Goal: Task Accomplishment & Management: Use online tool/utility

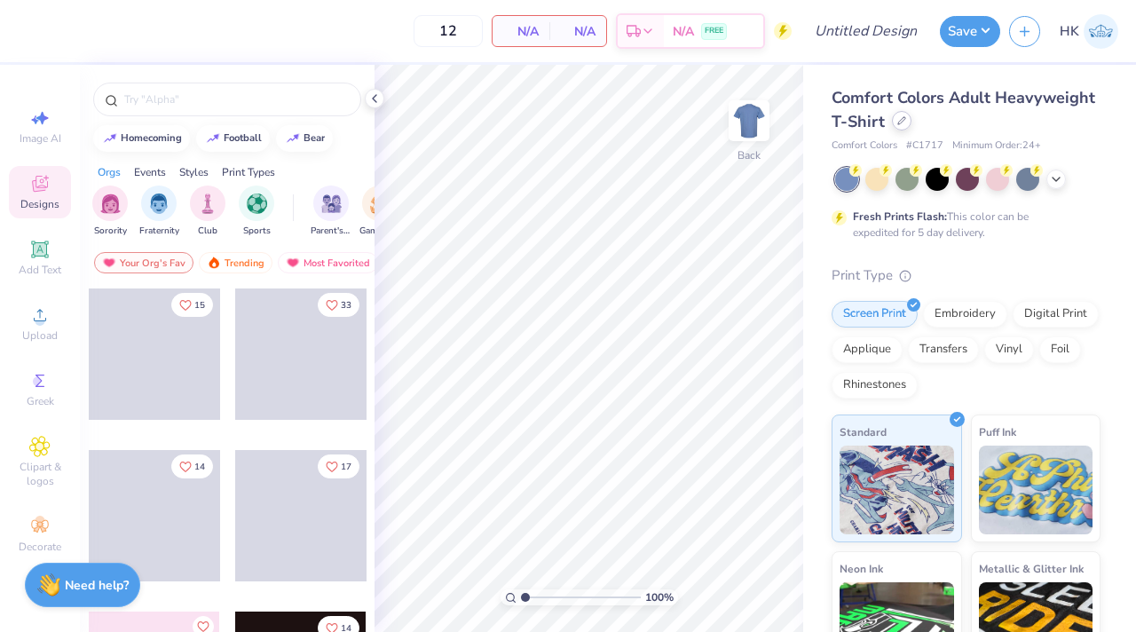
click at [896, 126] on div at bounding box center [902, 121] width 20 height 20
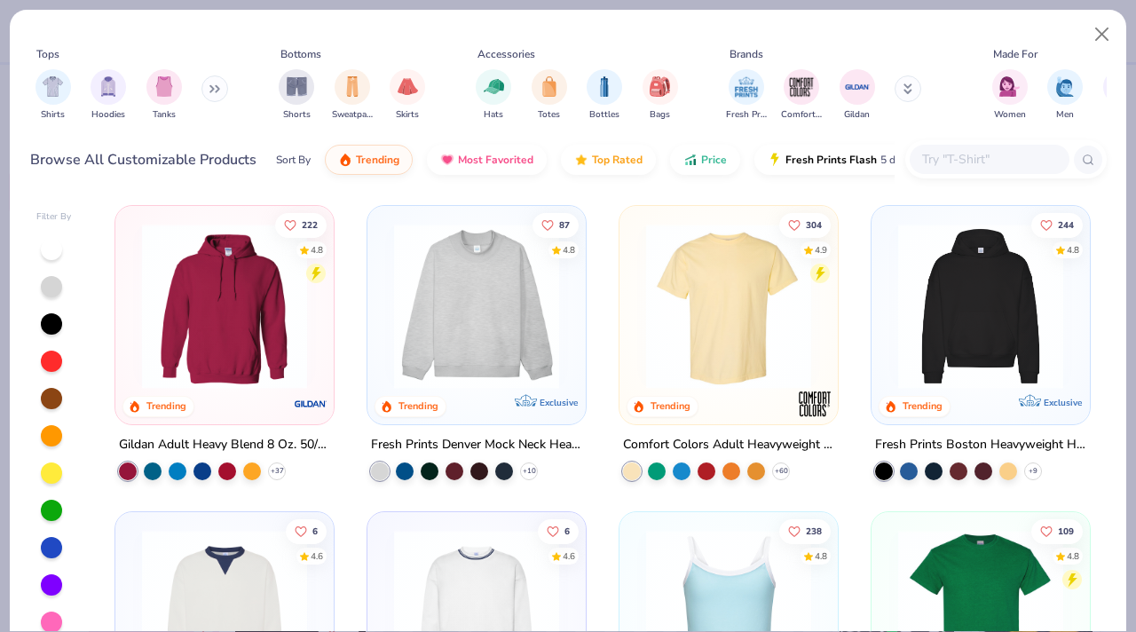
click at [214, 82] on button at bounding box center [214, 88] width 27 height 27
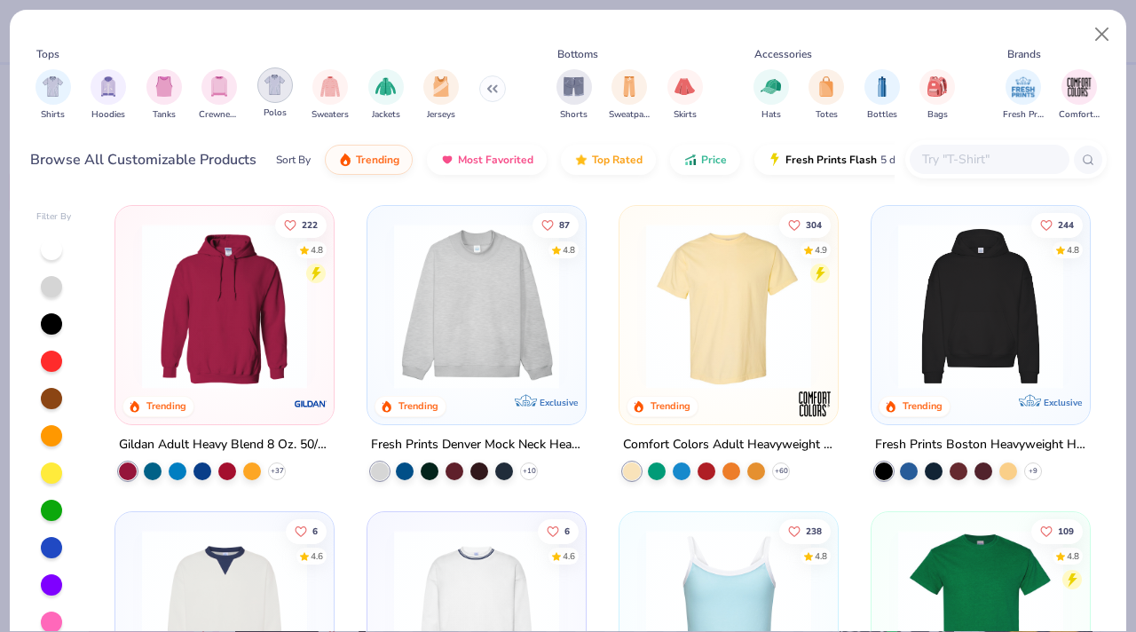
click at [268, 85] on img "filter for Polos" at bounding box center [274, 85] width 20 height 20
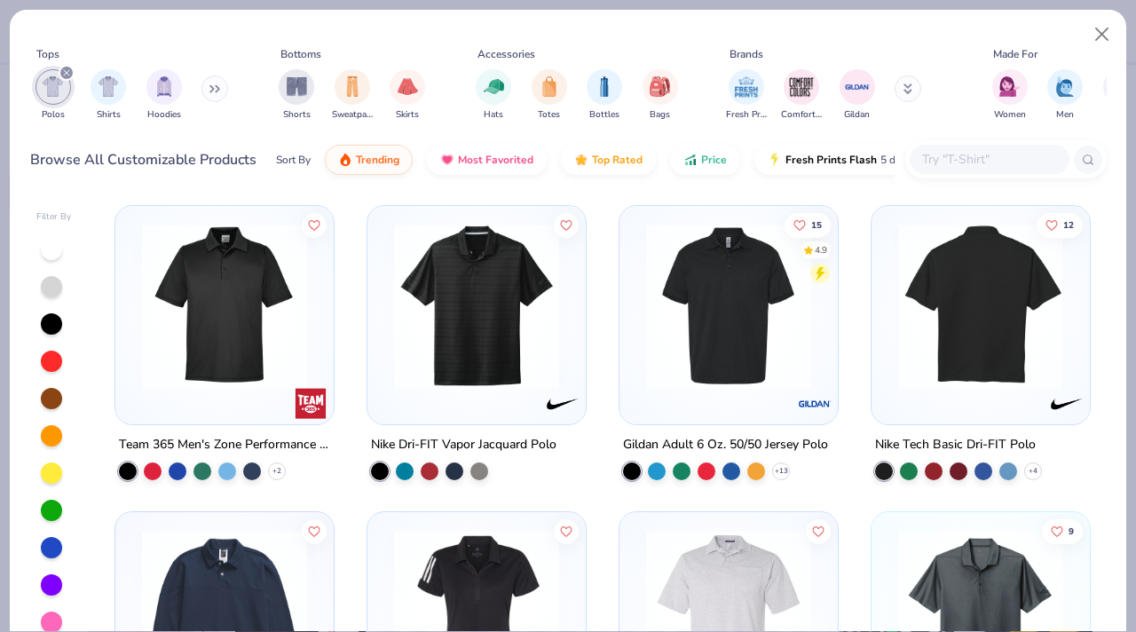
click at [974, 335] on img at bounding box center [979, 306] width 183 height 165
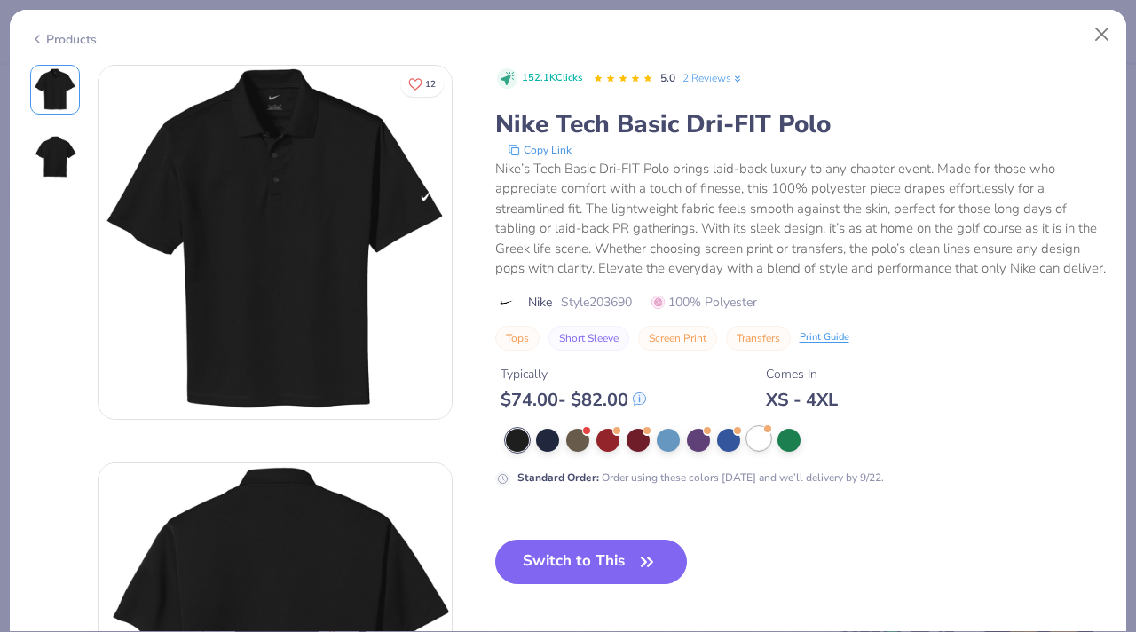
click at [757, 438] on div at bounding box center [758, 438] width 23 height 23
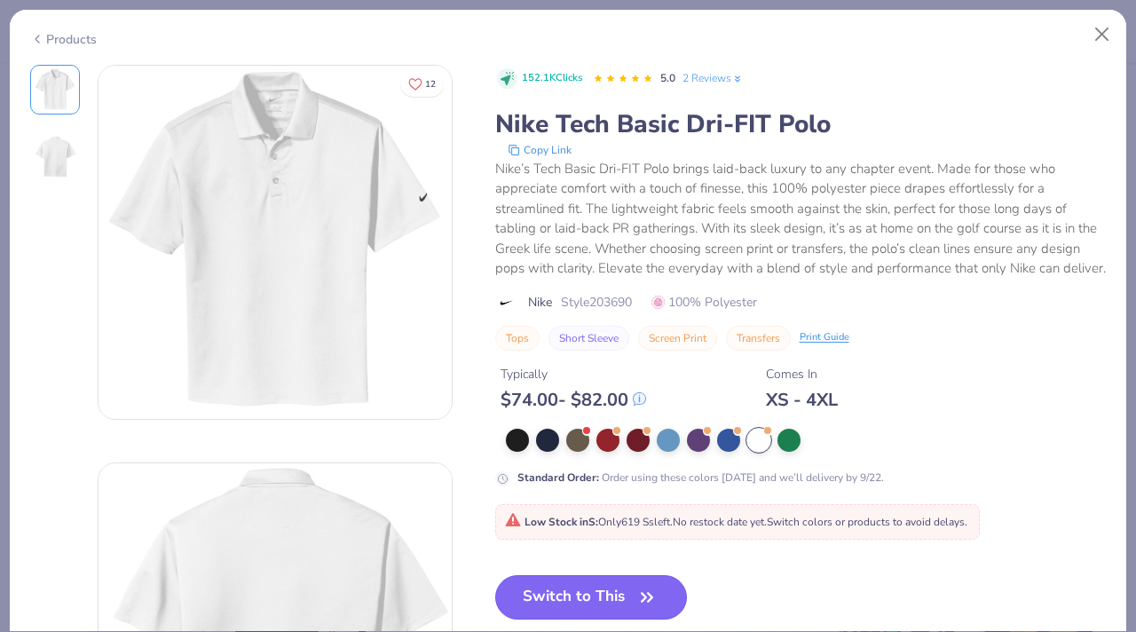
click at [596, 597] on button "Switch to This" at bounding box center [591, 597] width 193 height 44
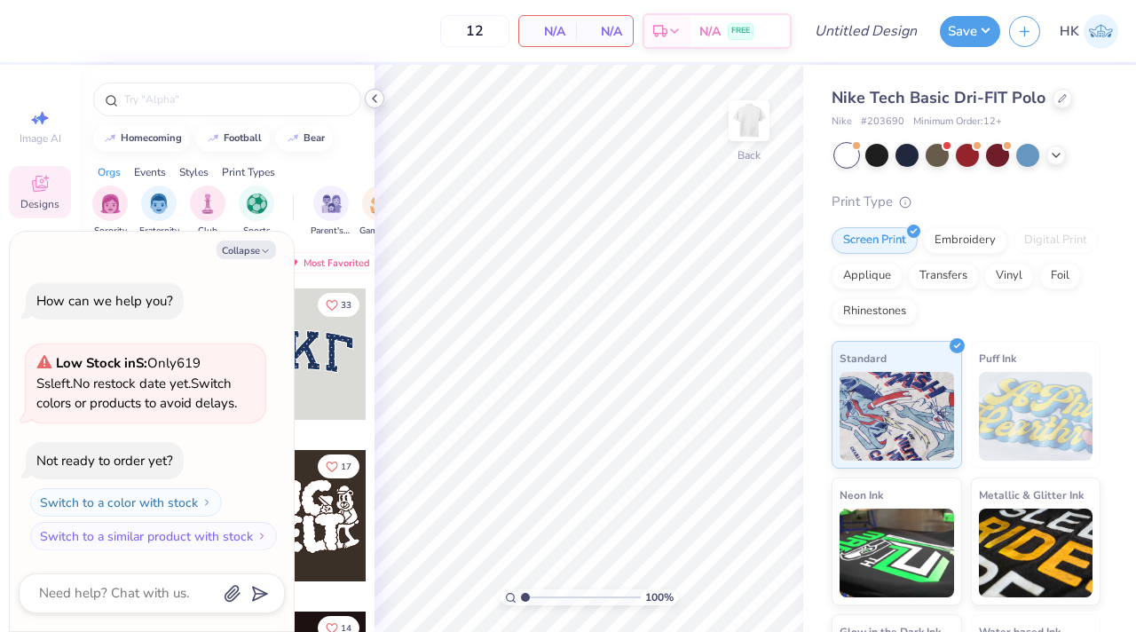
click at [371, 99] on icon at bounding box center [374, 98] width 14 height 14
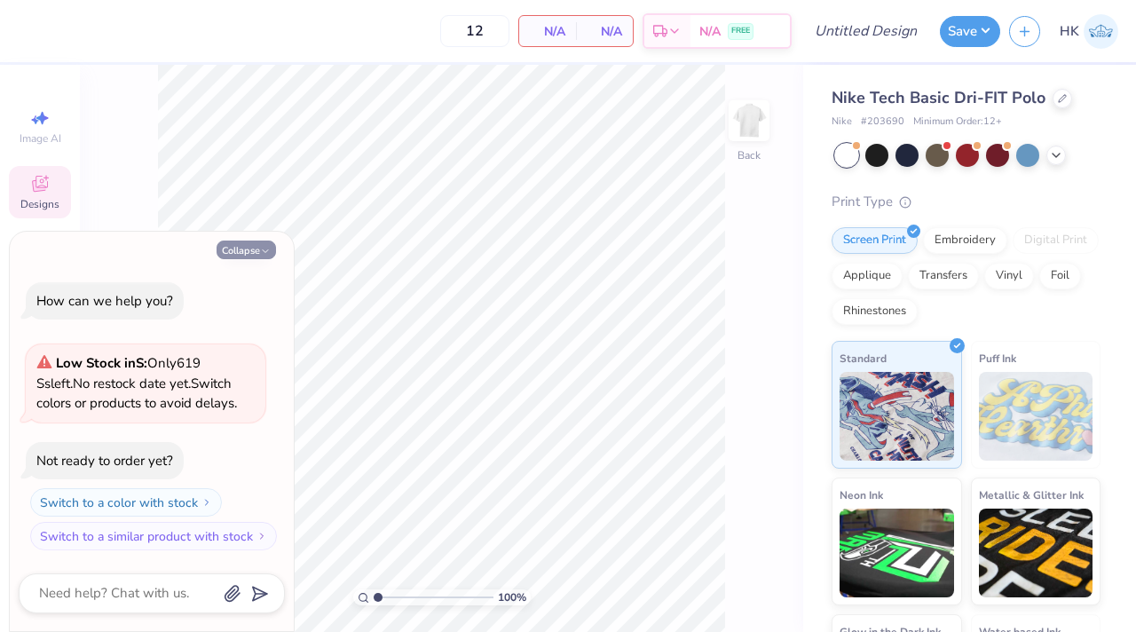
click at [266, 247] on icon "button" at bounding box center [265, 251] width 11 height 11
type textarea "x"
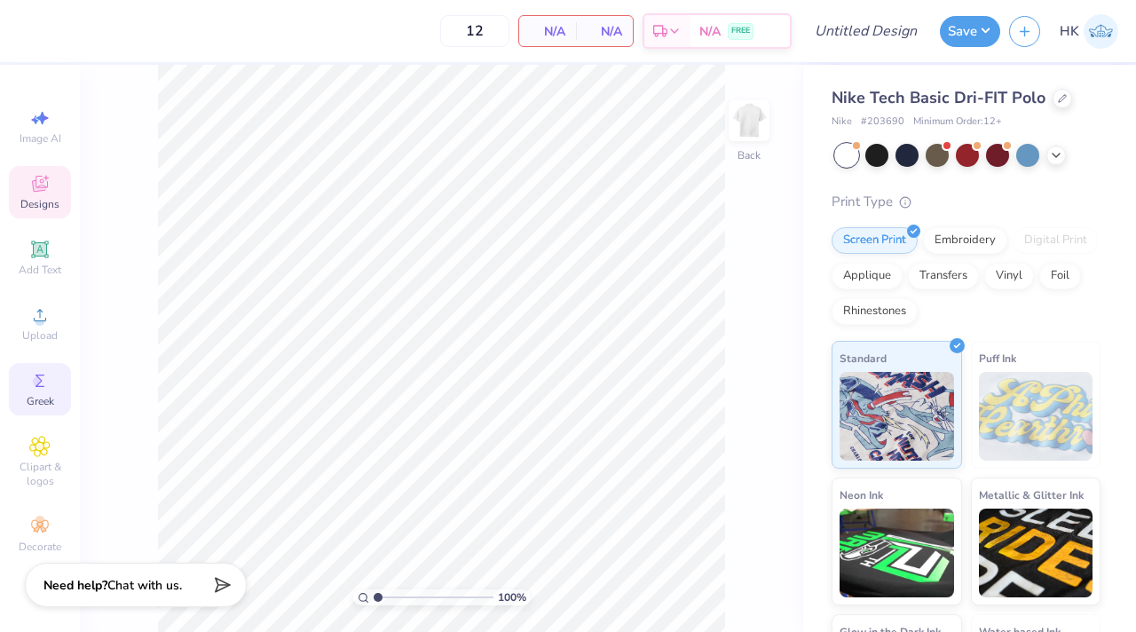
click at [34, 375] on icon at bounding box center [39, 380] width 21 height 21
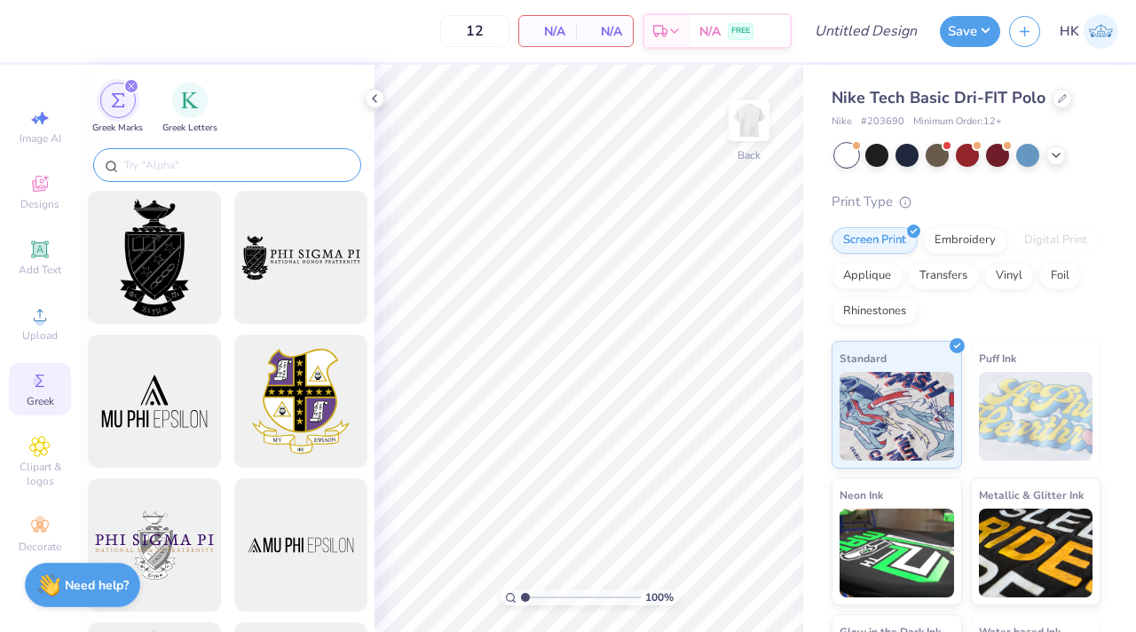
click at [255, 173] on input "text" at bounding box center [235, 165] width 227 height 18
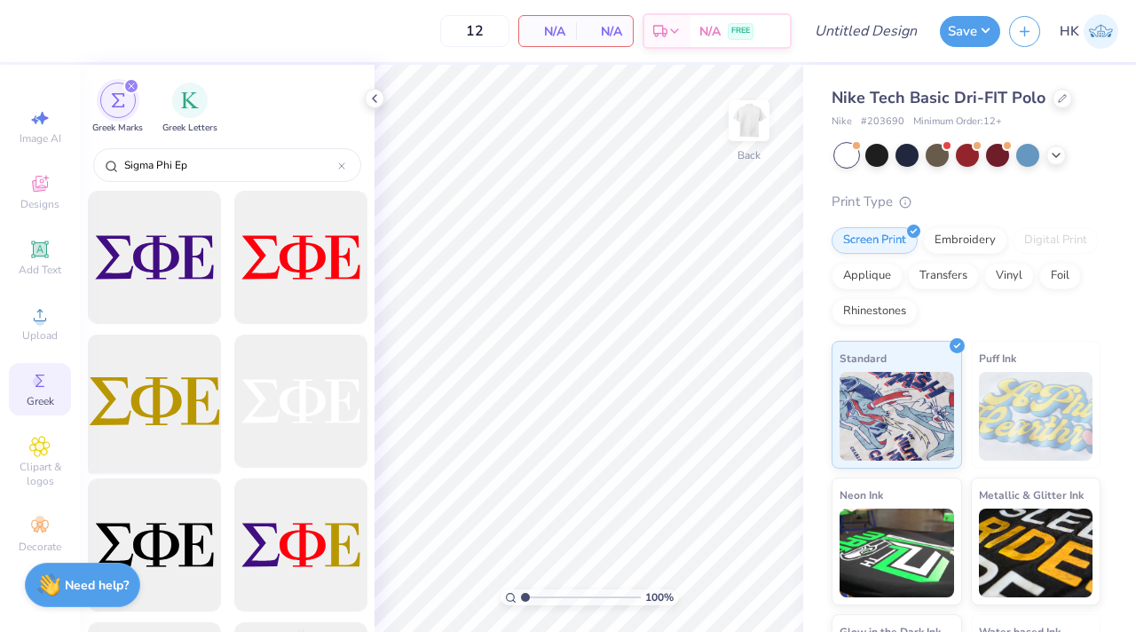
type input "Sigma Phi Ep"
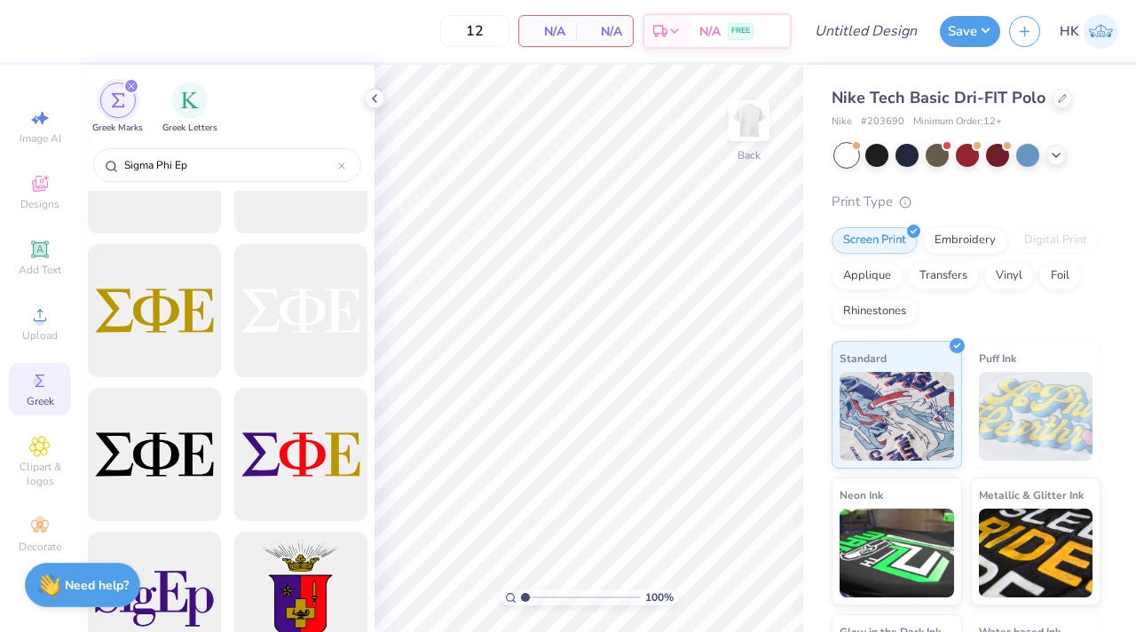
scroll to position [93, 0]
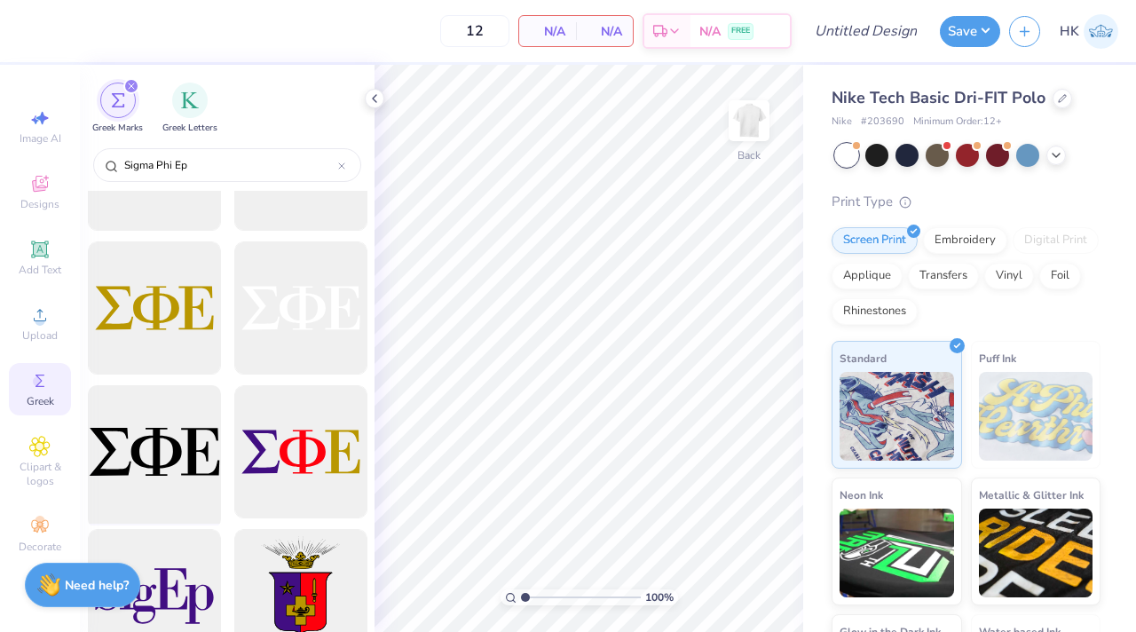
click at [149, 434] on div at bounding box center [154, 452] width 146 height 146
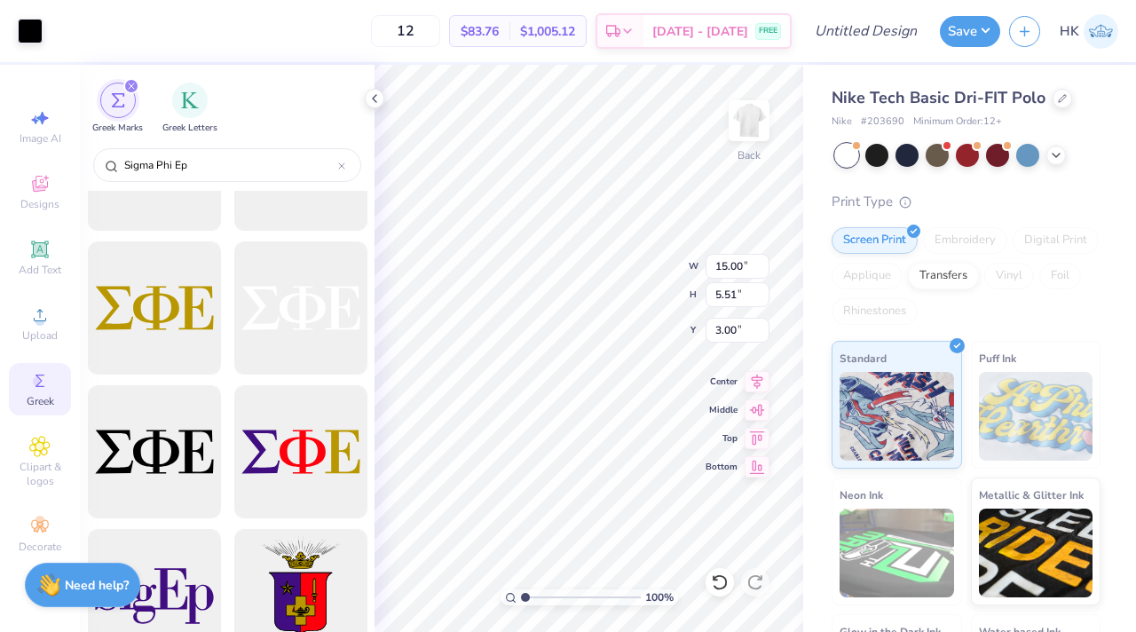
type input "5.30"
type input "1.94"
type input "2.03"
click at [950, 234] on div "Embroidery" at bounding box center [965, 238] width 84 height 27
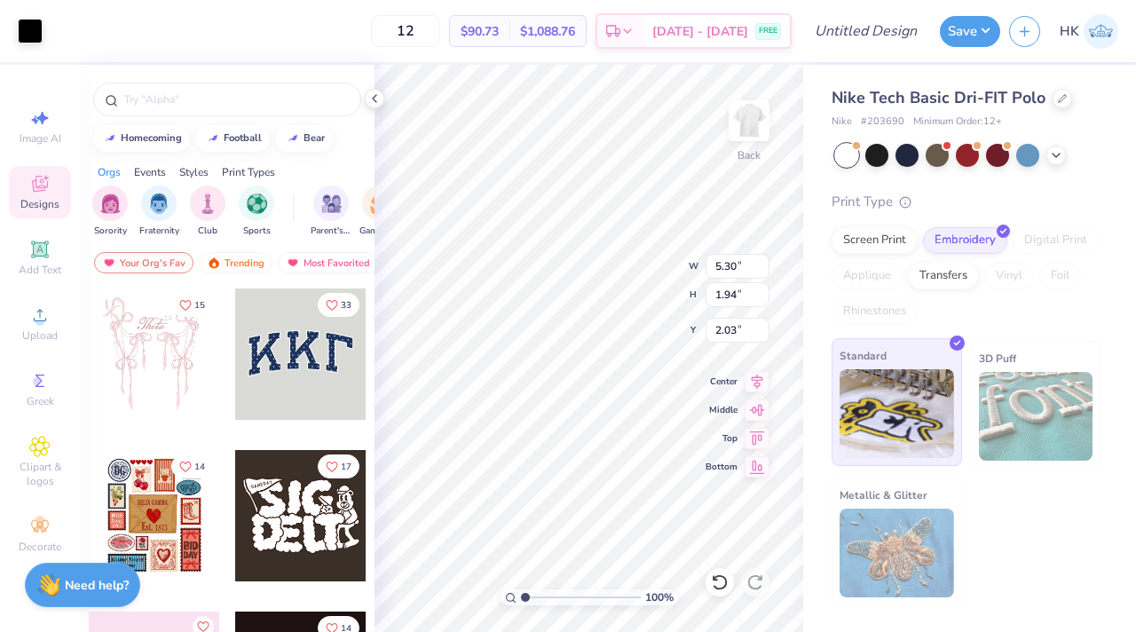
click at [880, 395] on img at bounding box center [897, 413] width 114 height 89
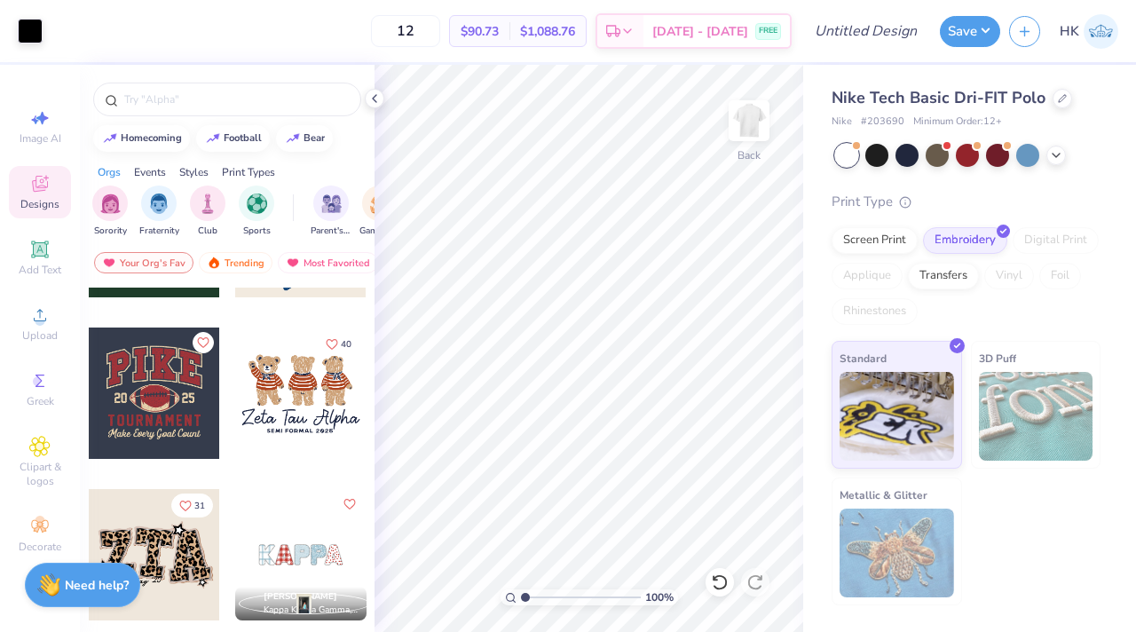
scroll to position [1257, 0]
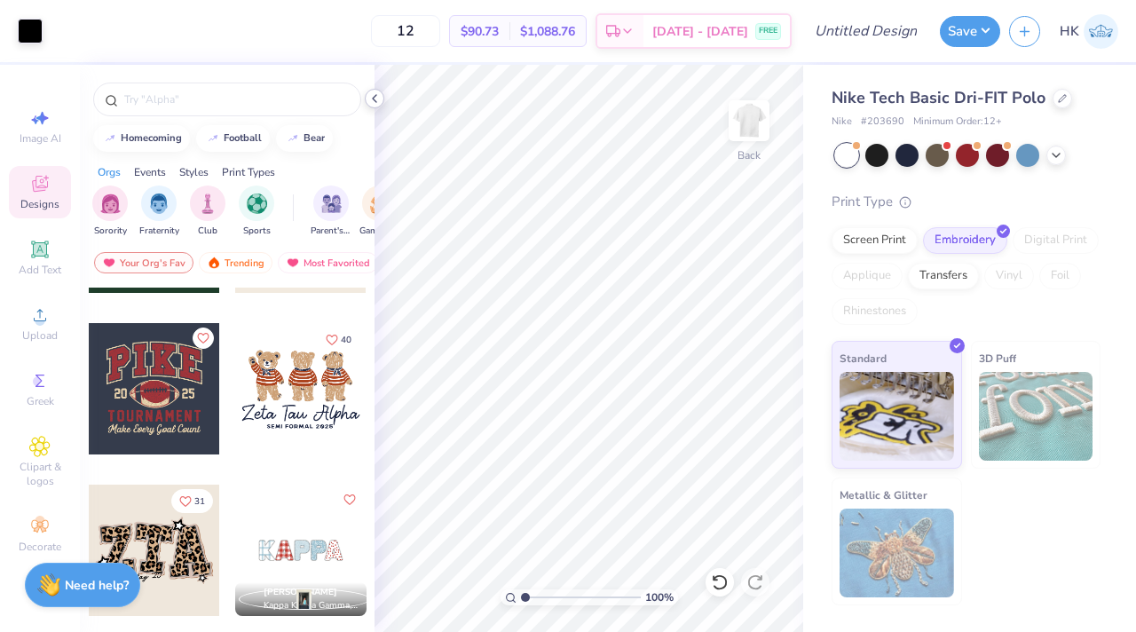
click at [376, 96] on icon at bounding box center [374, 98] width 14 height 14
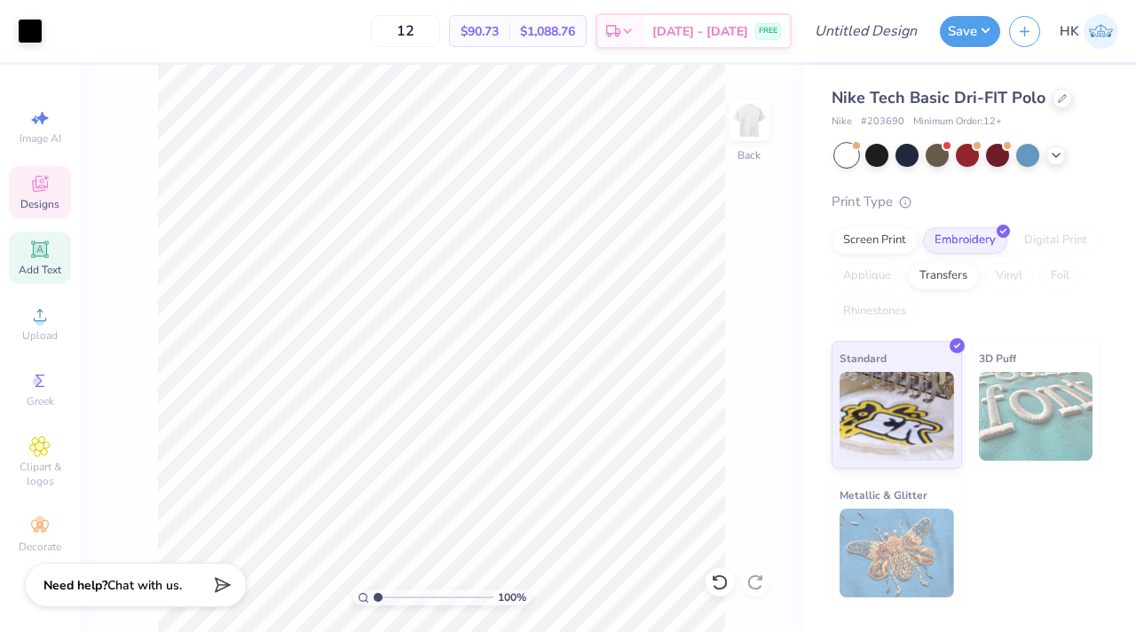
click at [39, 247] on icon at bounding box center [39, 248] width 17 height 17
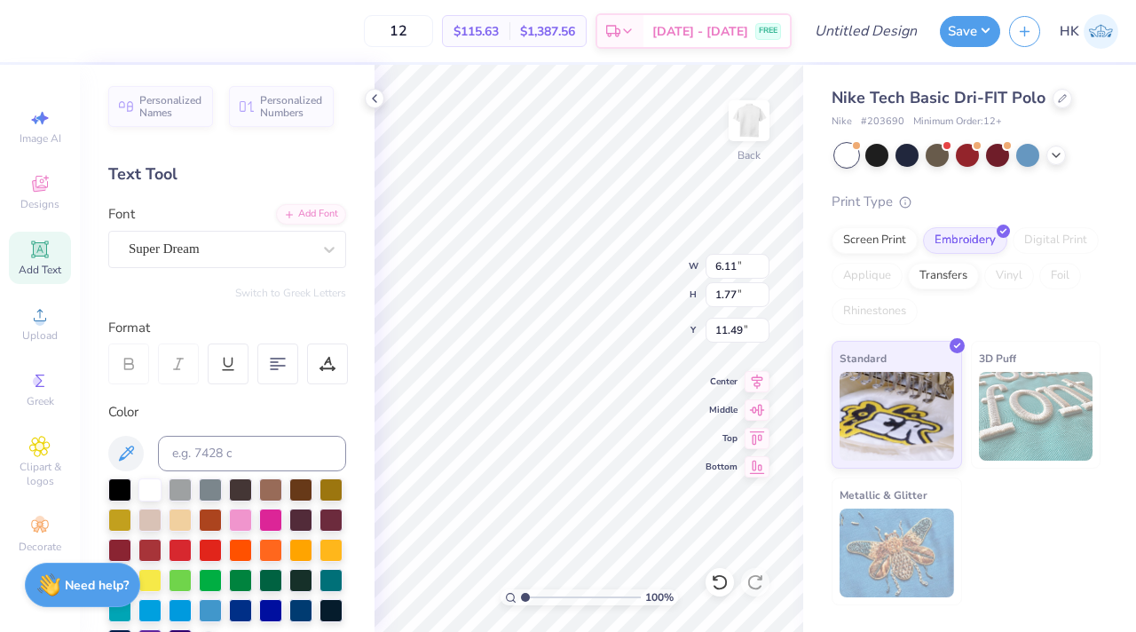
type textarea "[US_STATE] Alpha"
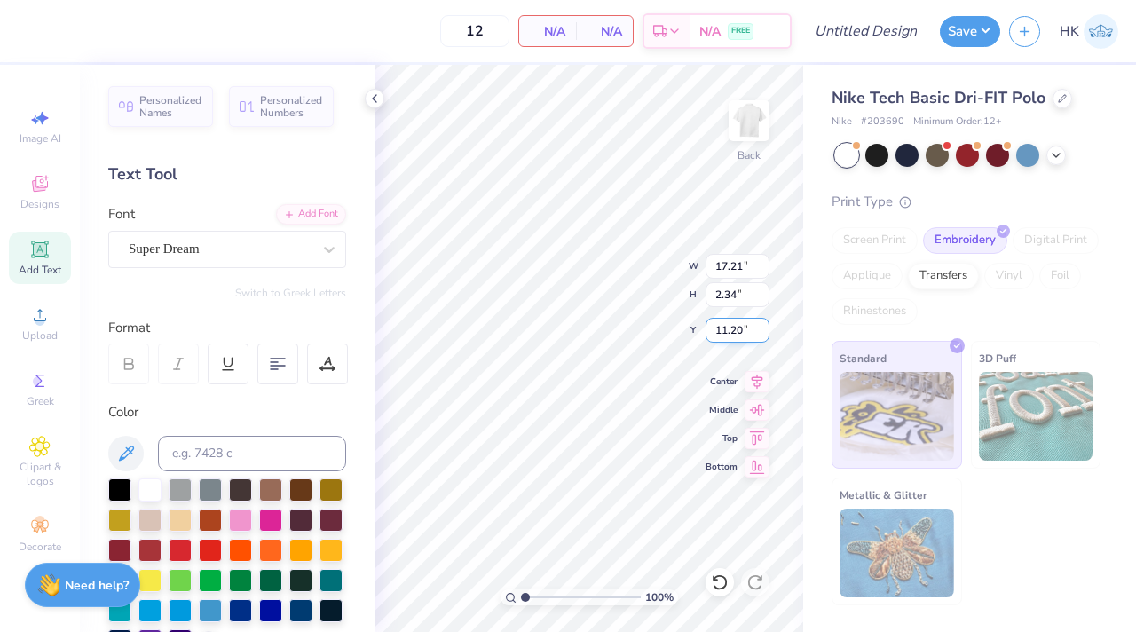
type input "11.83"
type input "1.61"
type input "11.94"
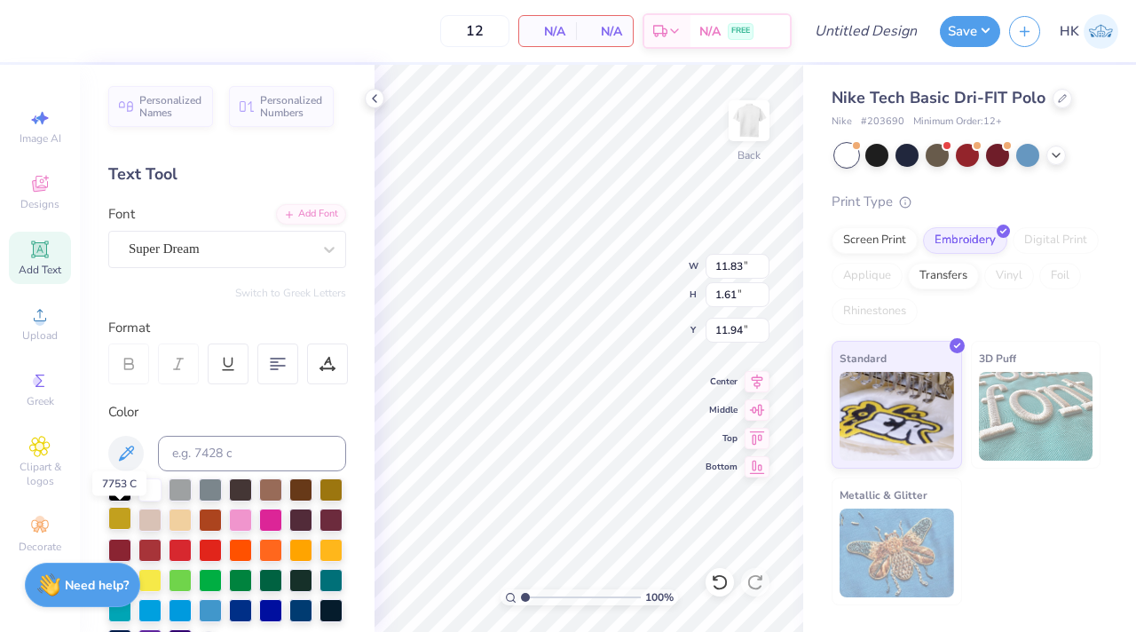
click at [116, 516] on div at bounding box center [119, 518] width 23 height 23
type input "6.23"
type input "0.85"
type input "4.54"
drag, startPoint x: 524, startPoint y: 597, endPoint x: 553, endPoint y: 599, distance: 29.3
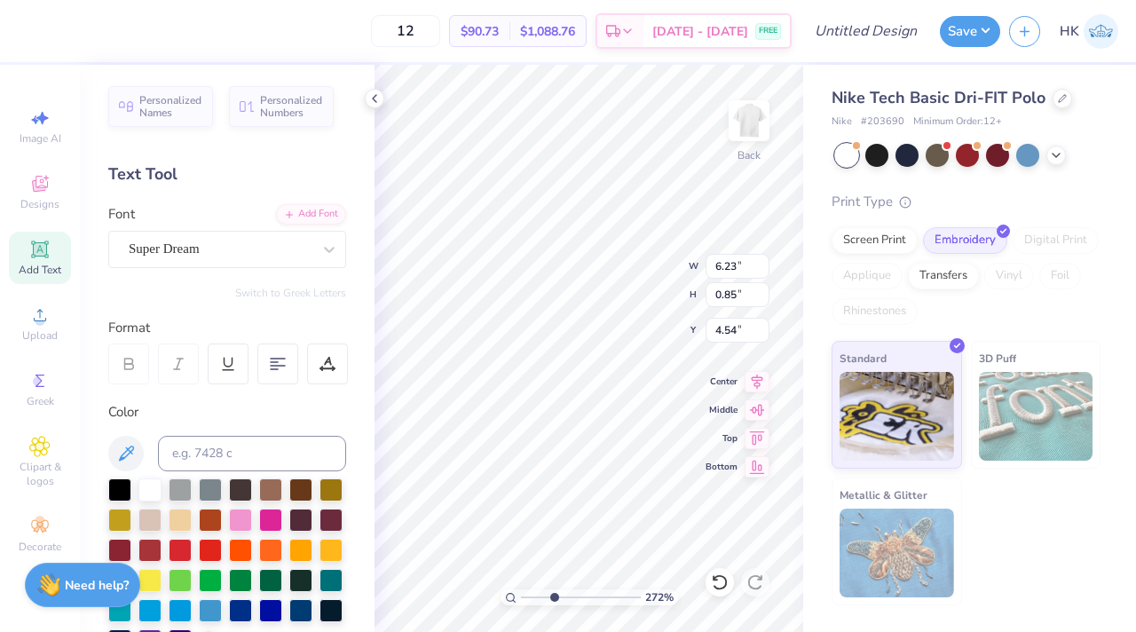
click at [553, 599] on input "range" at bounding box center [581, 597] width 120 height 16
drag, startPoint x: 554, startPoint y: 596, endPoint x: 534, endPoint y: 596, distance: 19.5
type input "1.79"
click at [534, 596] on input "range" at bounding box center [581, 597] width 120 height 16
click at [264, 250] on div "Super Dream" at bounding box center [220, 249] width 186 height 28
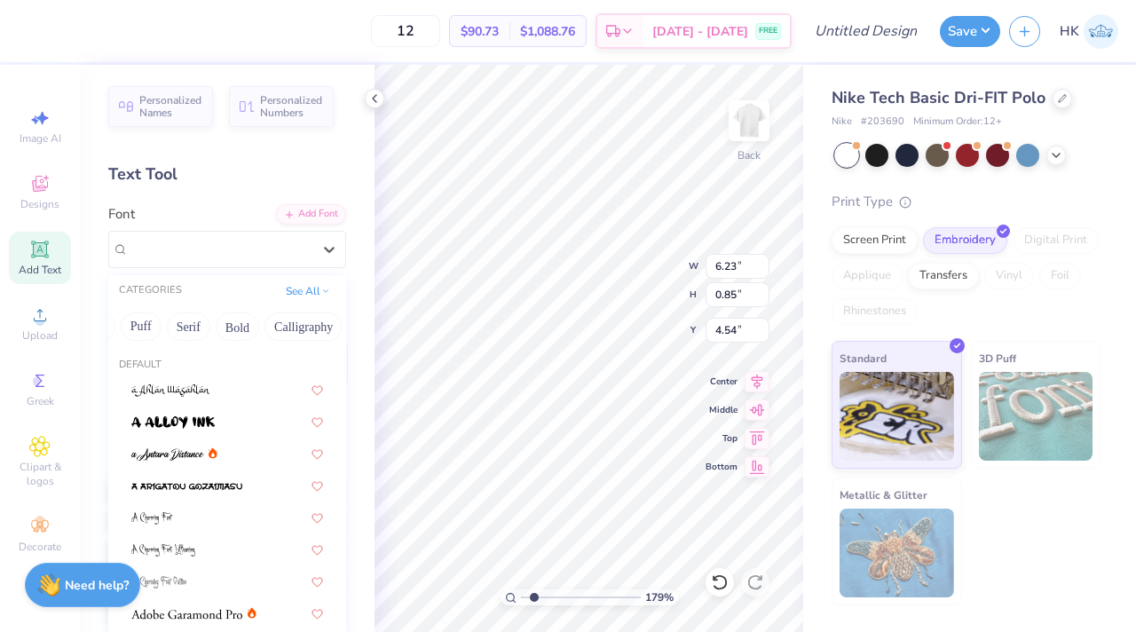
scroll to position [0, 131]
click at [253, 328] on button "Bold" at bounding box center [242, 326] width 43 height 28
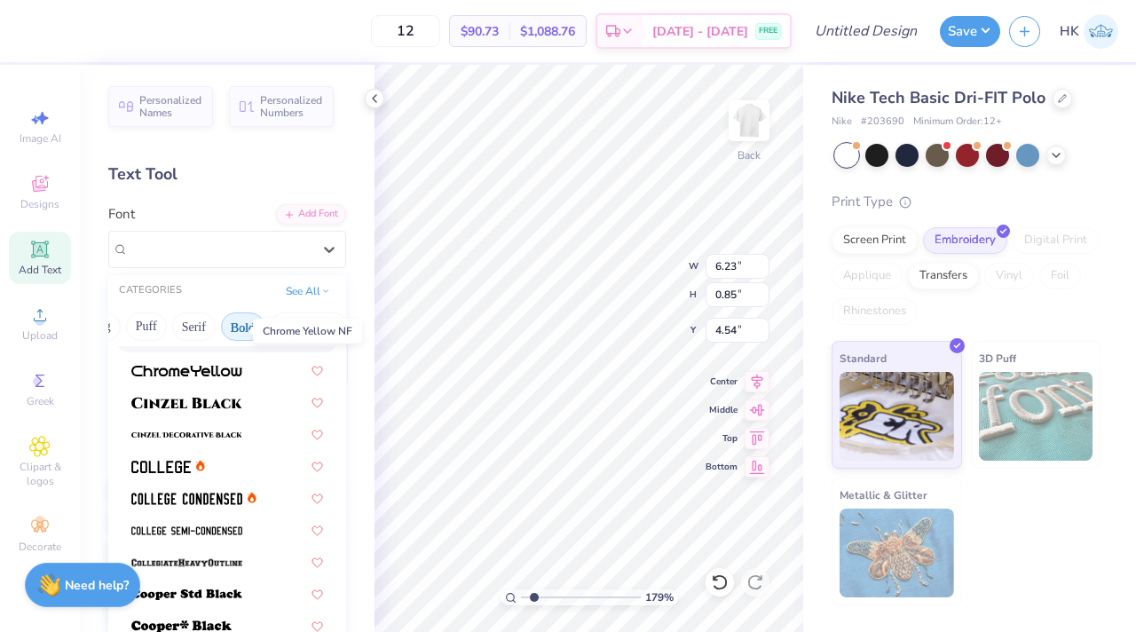
scroll to position [91, 0]
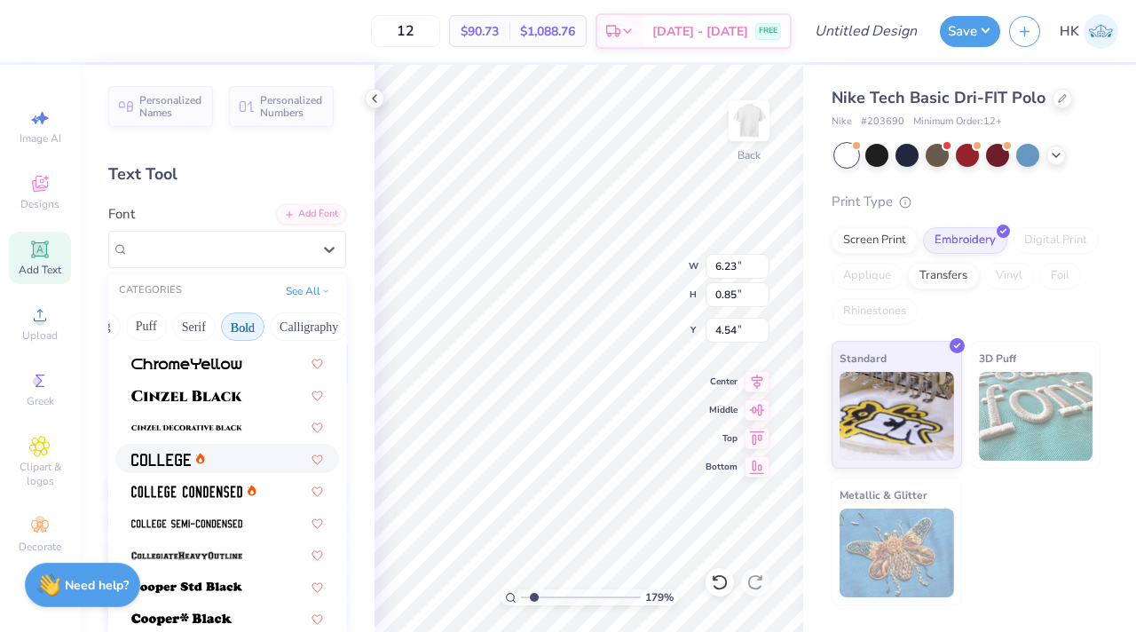
click at [209, 461] on div at bounding box center [227, 458] width 192 height 19
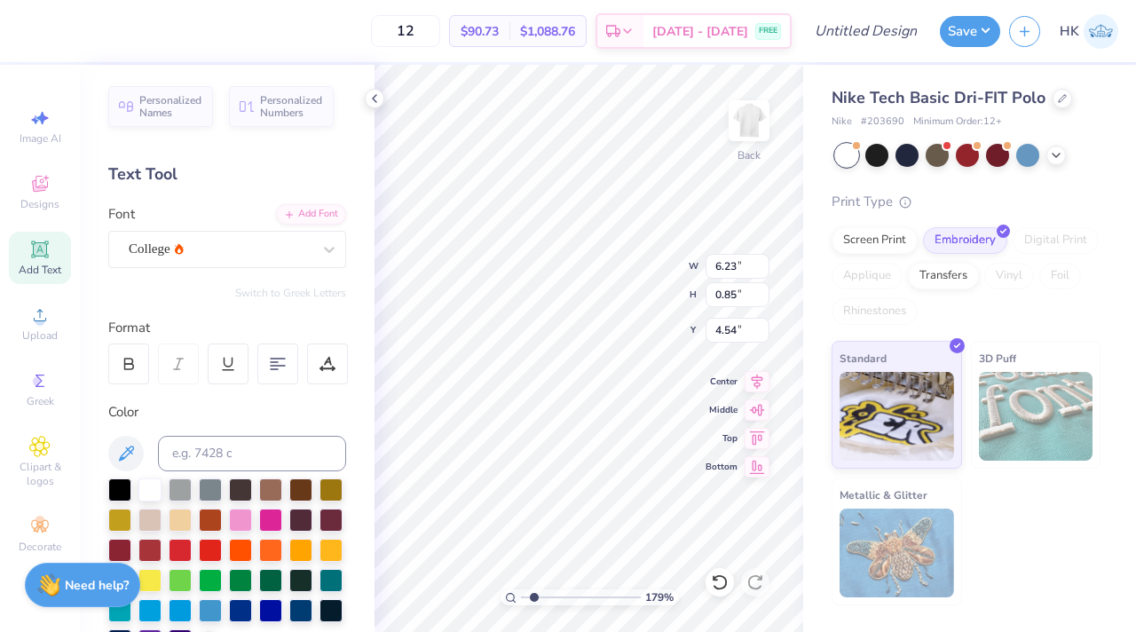
type input "5.89"
type input "0.62"
type input "4.65"
click at [280, 250] on div "College" at bounding box center [220, 249] width 186 height 28
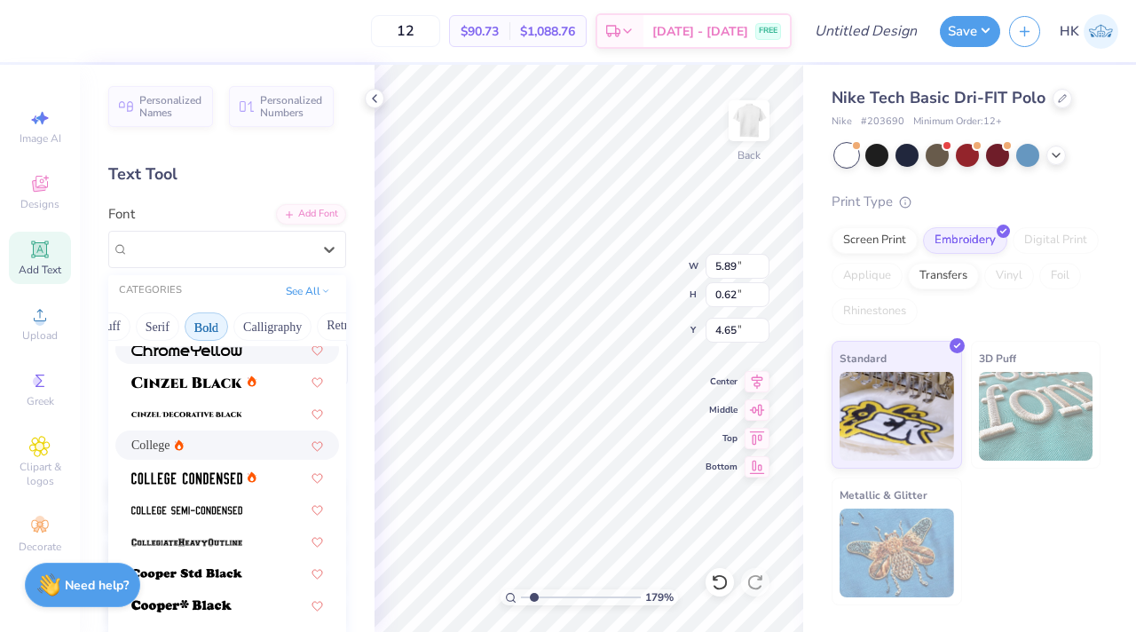
scroll to position [108, 0]
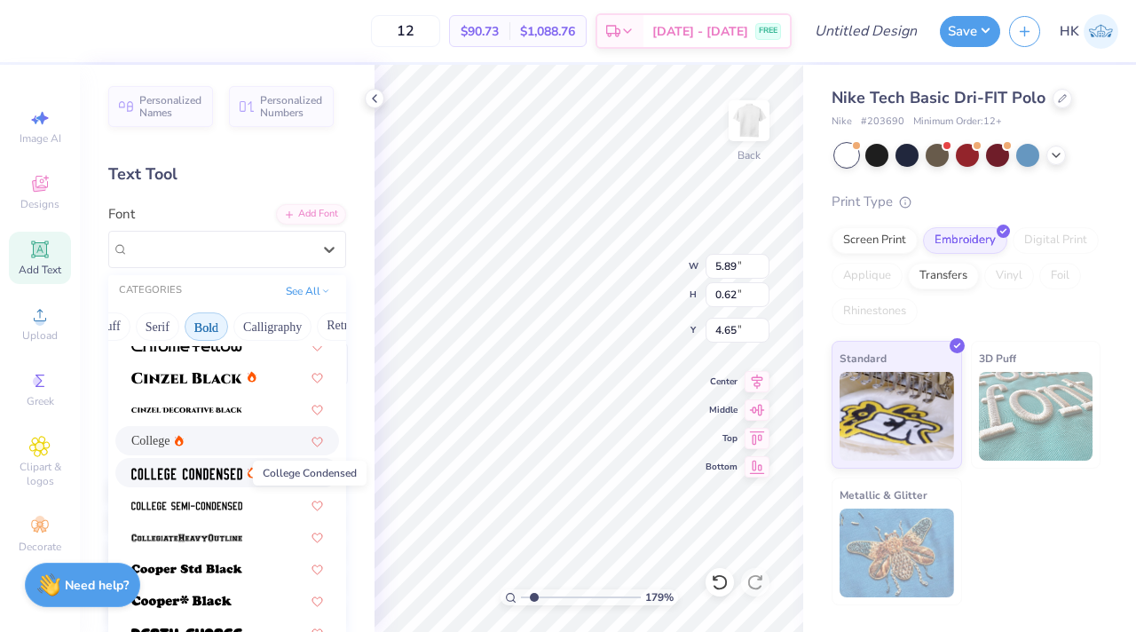
click at [198, 468] on img at bounding box center [186, 474] width 111 height 12
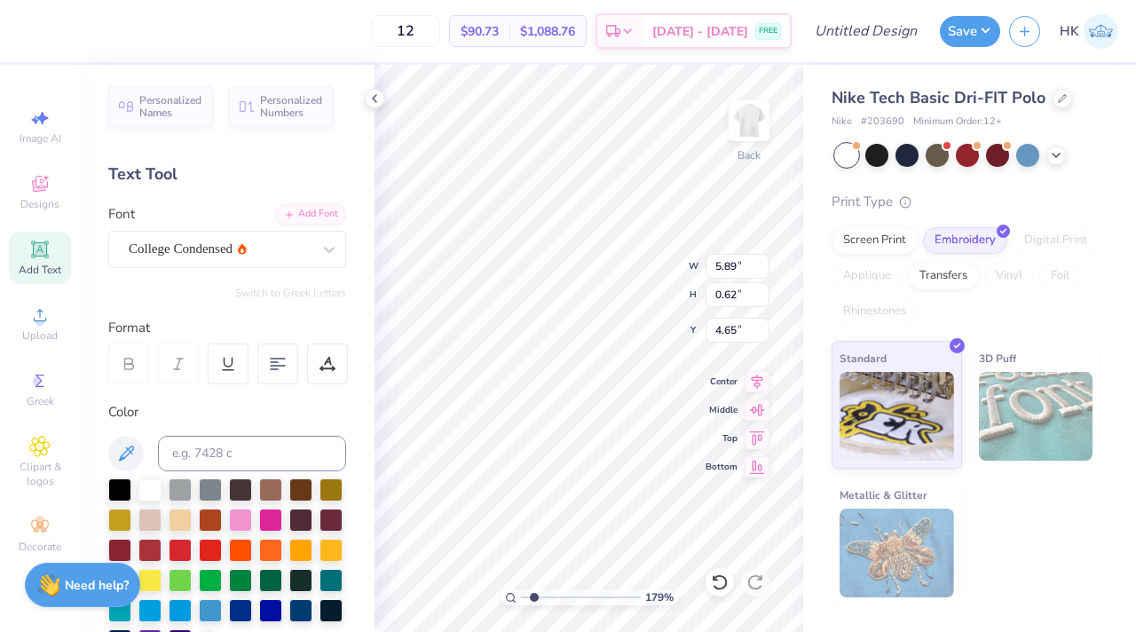
type input "4.82"
drag, startPoint x: 529, startPoint y: 596, endPoint x: 564, endPoint y: 600, distance: 34.8
type input "4.29"
click at [564, 600] on input "range" at bounding box center [581, 597] width 120 height 16
type input "4.46"
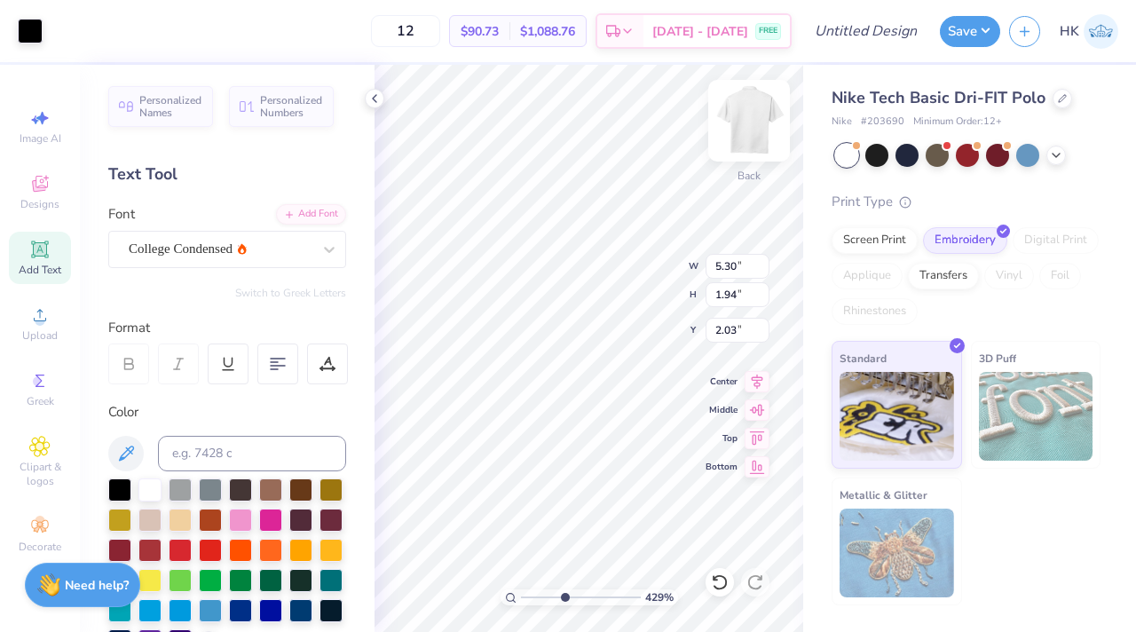
type input "1.64"
type input "2.79"
type input "4.88"
type input "1.79"
type input "2.65"
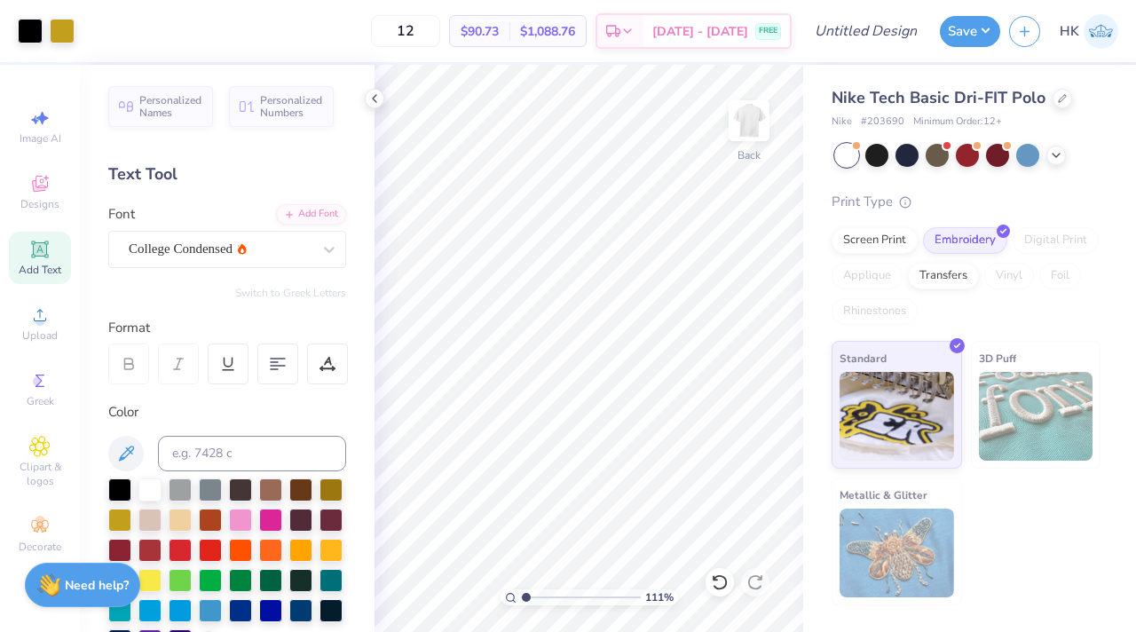
drag, startPoint x: 565, startPoint y: 597, endPoint x: 525, endPoint y: 597, distance: 39.9
click at [525, 597] on input "range" at bounding box center [581, 597] width 120 height 16
drag, startPoint x: 525, startPoint y: 595, endPoint x: 539, endPoint y: 595, distance: 13.3
type input "2.19"
click at [539, 595] on input "range" at bounding box center [581, 597] width 120 height 16
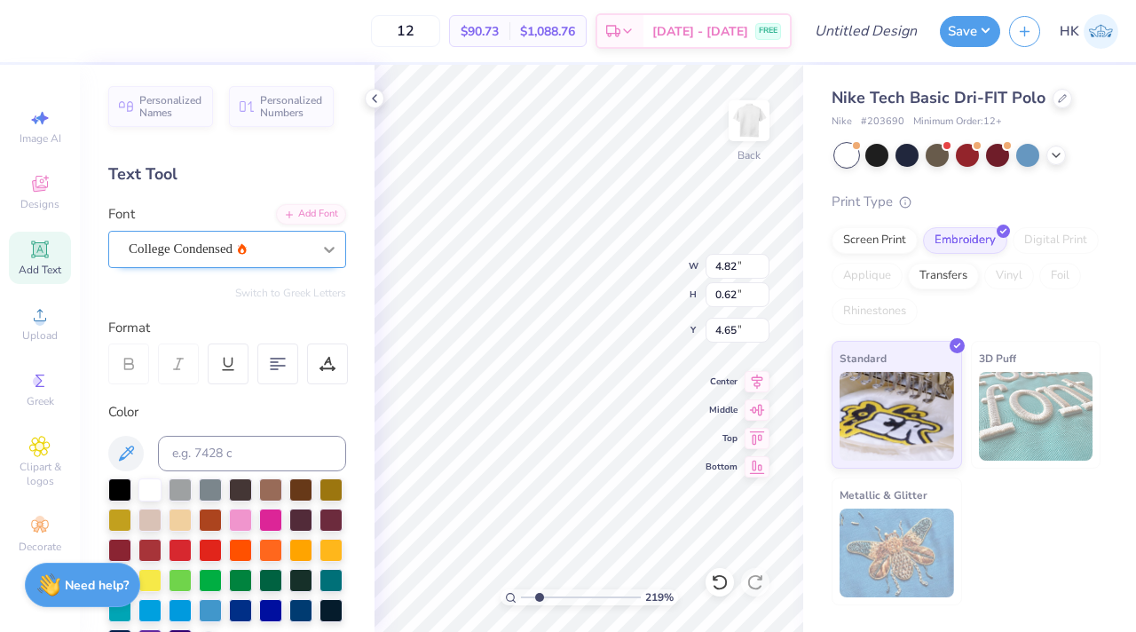
click at [329, 248] on icon at bounding box center [329, 249] width 18 height 18
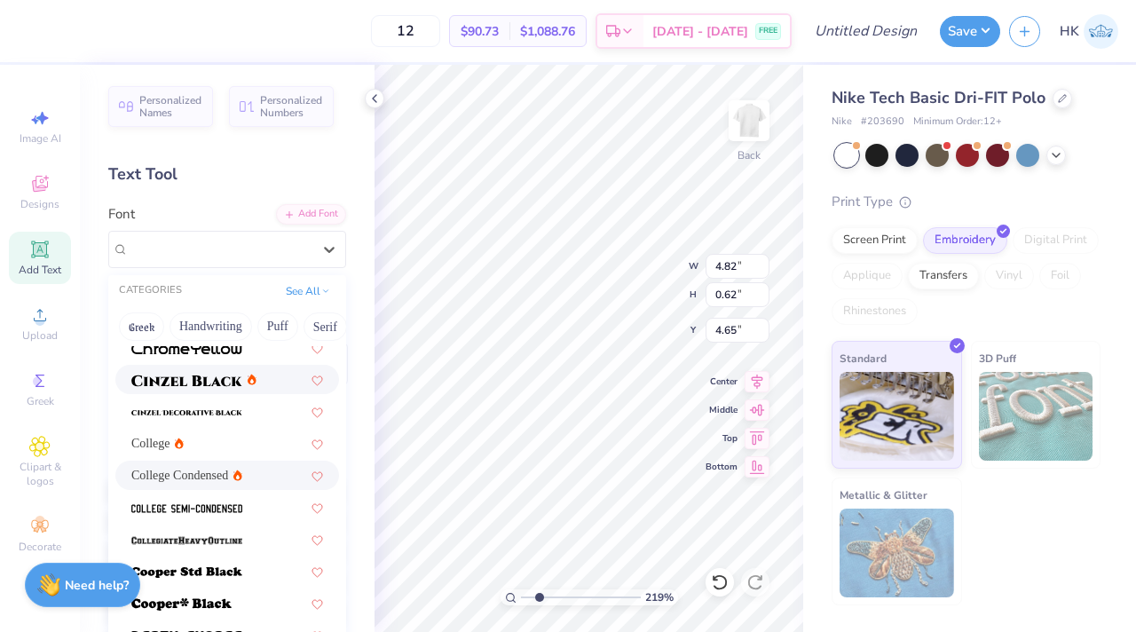
scroll to position [111, 0]
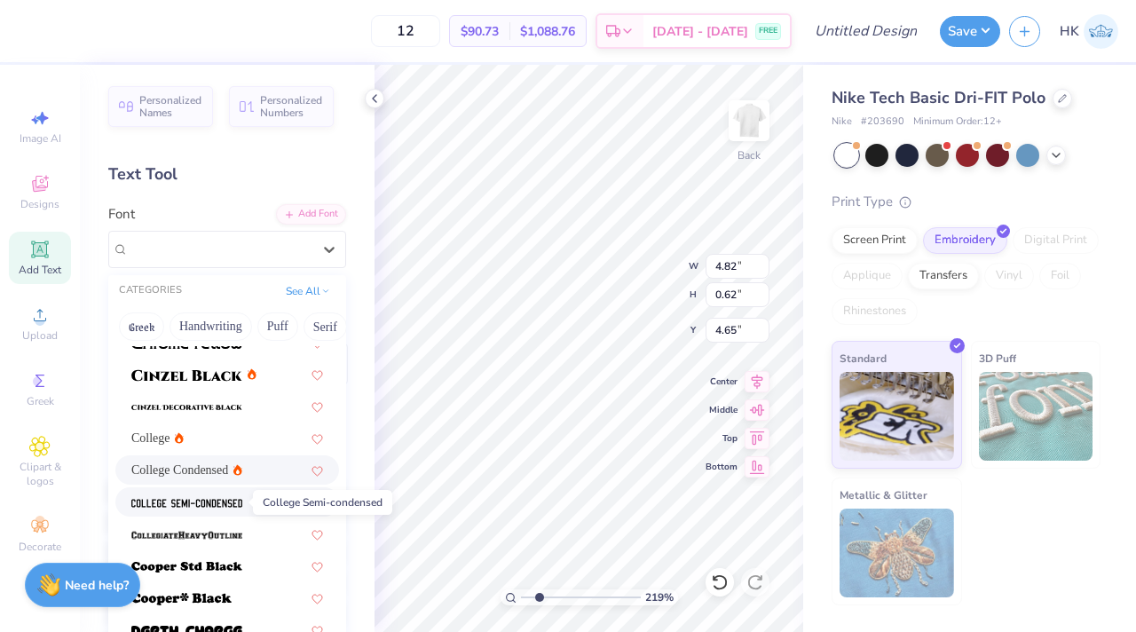
click at [216, 500] on img at bounding box center [186, 503] width 111 height 12
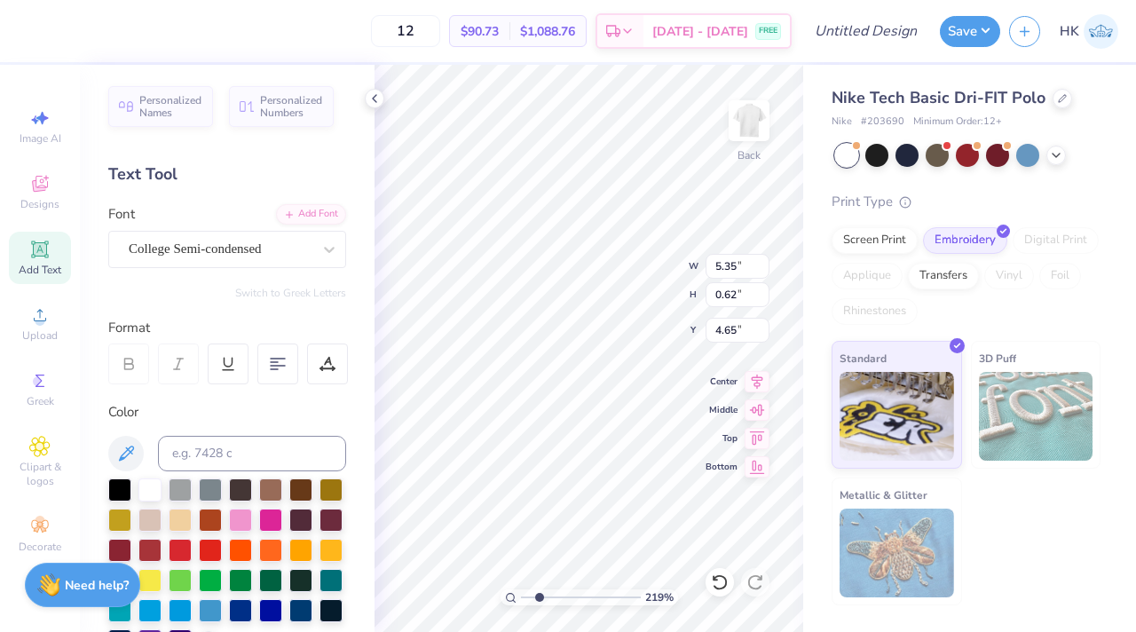
type input "3.68"
type input "0.43"
type input "4.88"
type input "1.79"
type input "2.65"
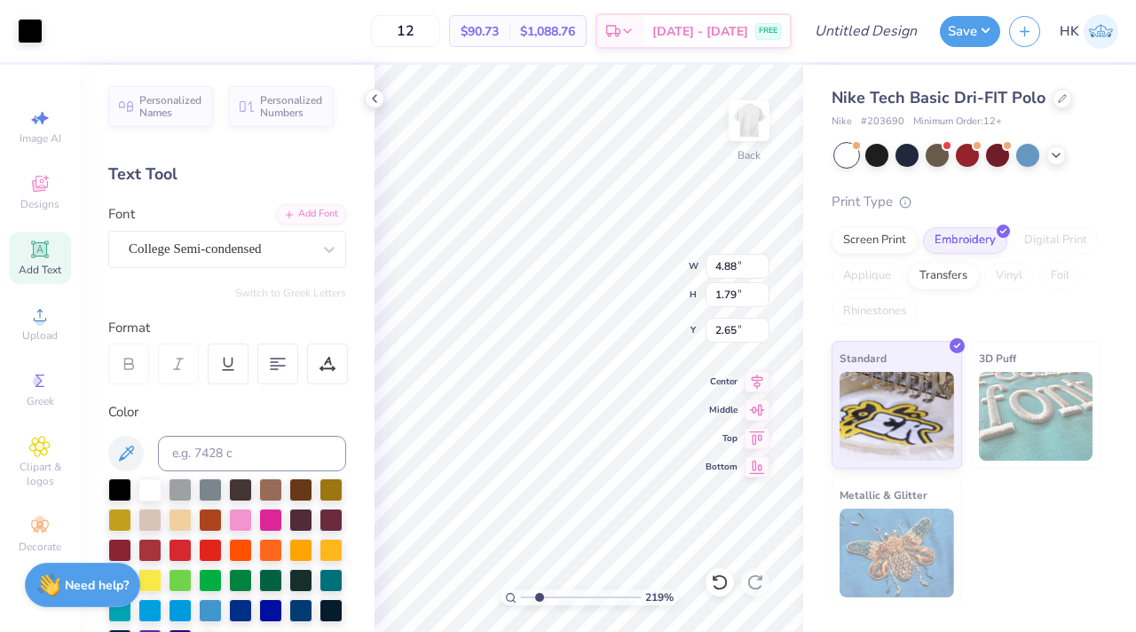
type input "4.01"
type input "1.47"
type input "3.68"
type input "0.43"
type input "4.42"
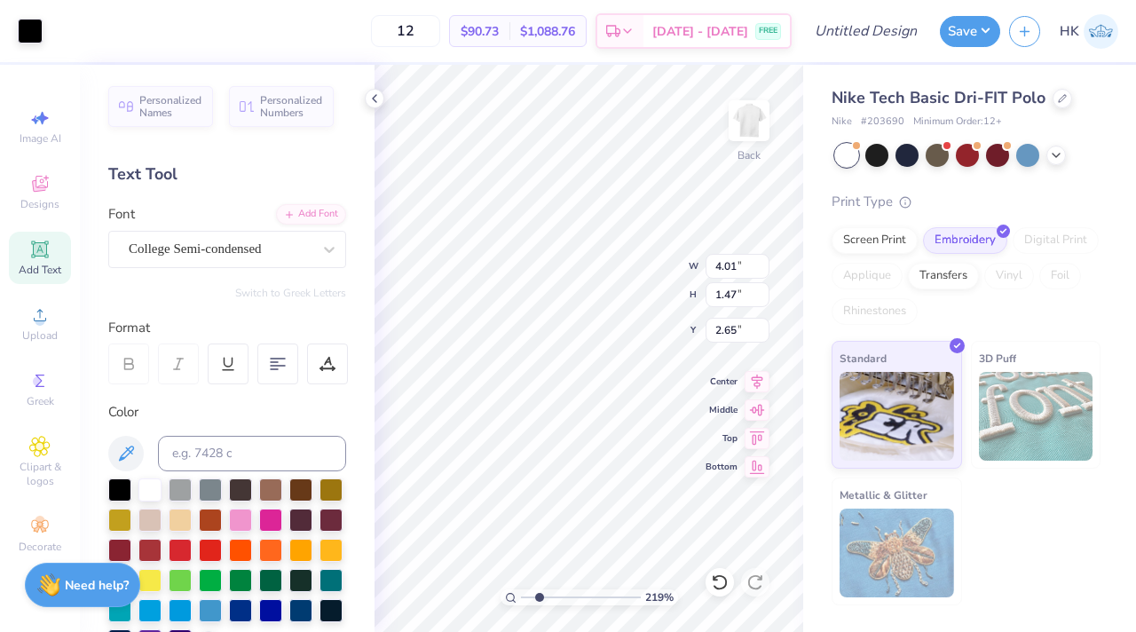
type input "3.87"
type input "1.42"
type input "2.78"
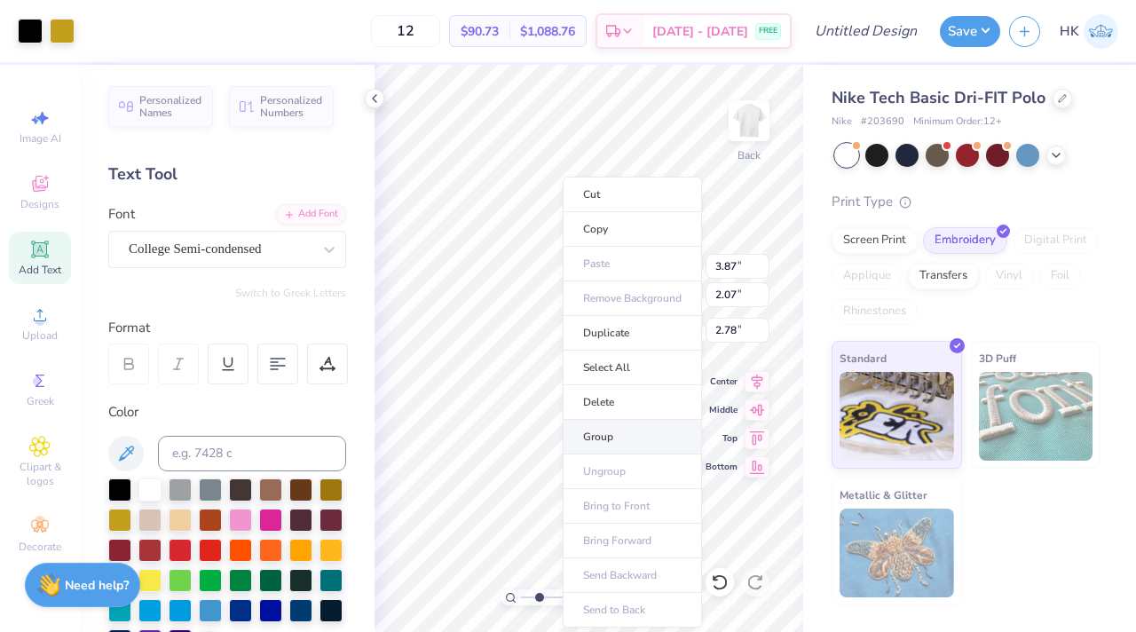
click at [600, 436] on li "Group" at bounding box center [632, 437] width 139 height 35
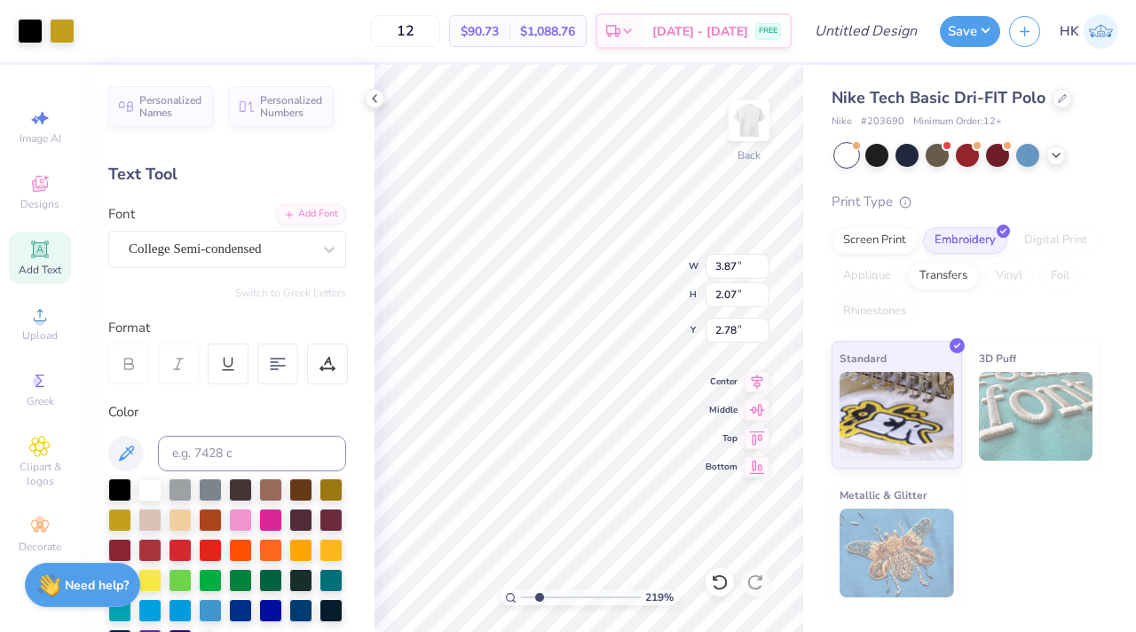
type input "4.46"
type input "2.38"
type input "2.53"
drag, startPoint x: 543, startPoint y: 591, endPoint x: 495, endPoint y: 586, distance: 48.2
click at [521, 589] on input "range" at bounding box center [581, 597] width 120 height 16
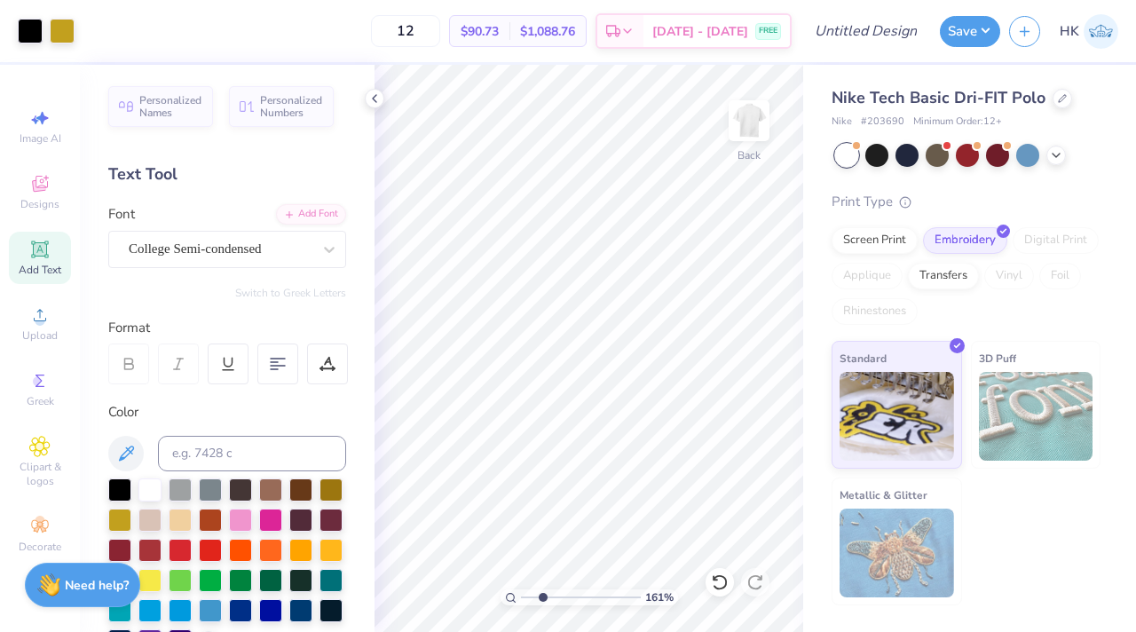
drag, startPoint x: 525, startPoint y: 593, endPoint x: 541, endPoint y: 593, distance: 16.0
type input "2.45"
click at [541, 593] on input "range" at bounding box center [581, 597] width 120 height 16
click at [752, 127] on img at bounding box center [748, 120] width 71 height 71
click at [34, 394] on span "Greek" at bounding box center [41, 401] width 28 height 14
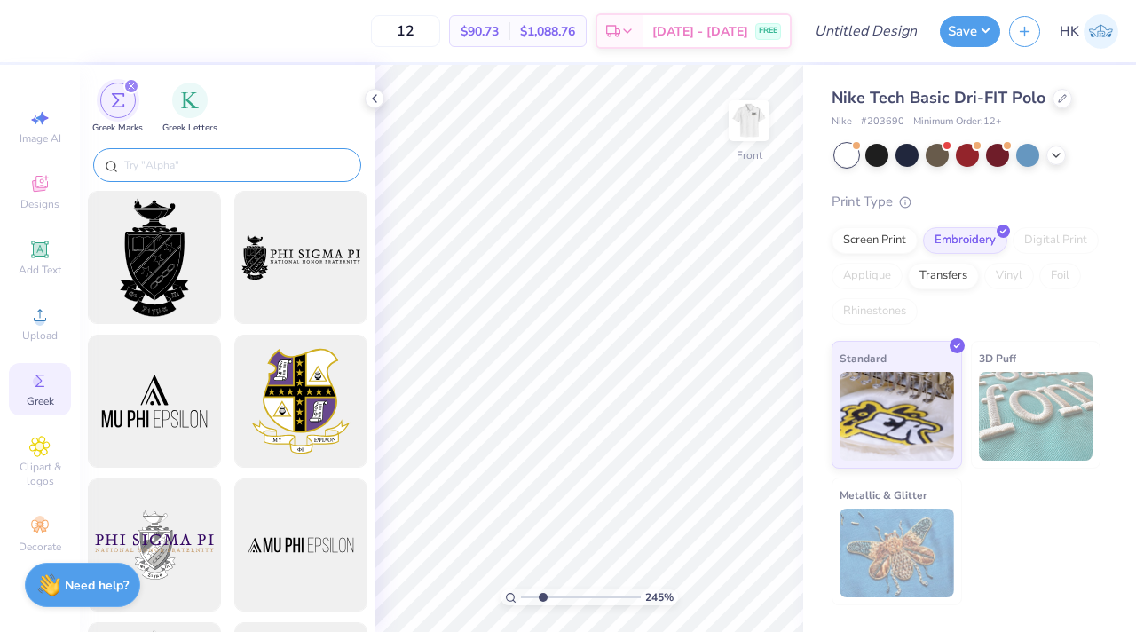
click at [209, 162] on input "text" at bounding box center [235, 165] width 227 height 18
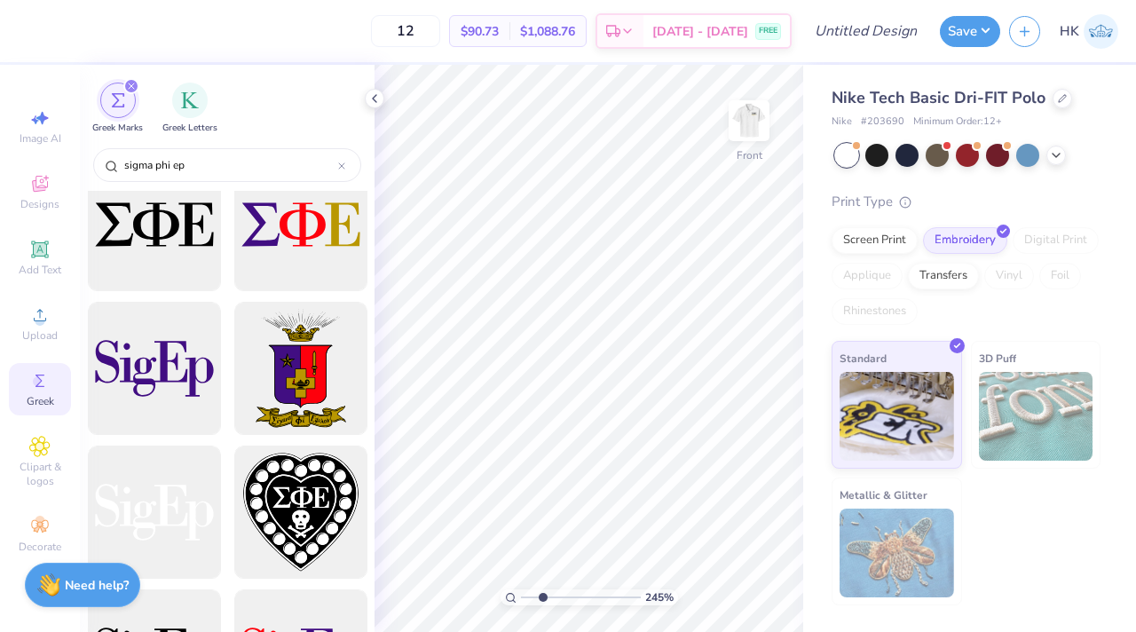
scroll to position [336, 0]
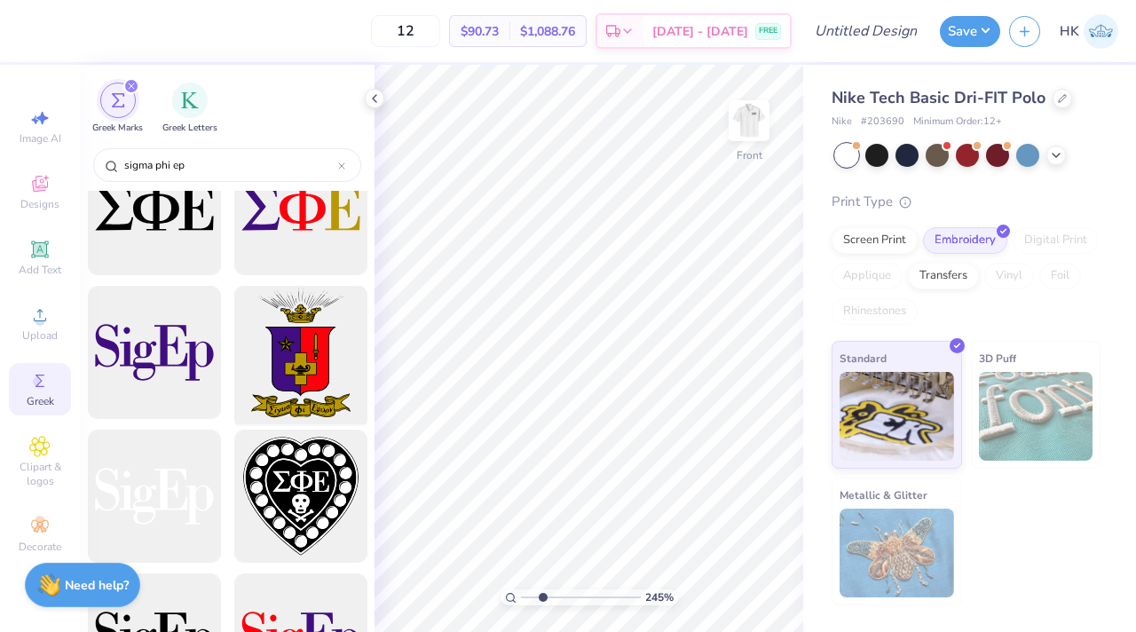
type input "sigma phi ep"
click at [293, 340] on div at bounding box center [300, 353] width 146 height 146
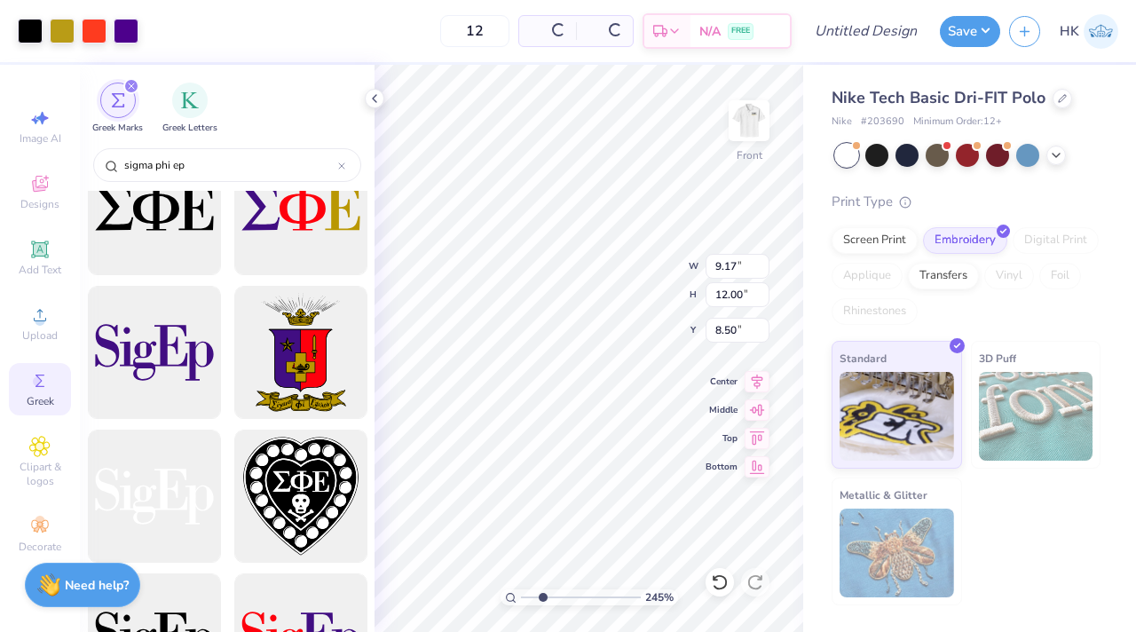
type textarea "x"
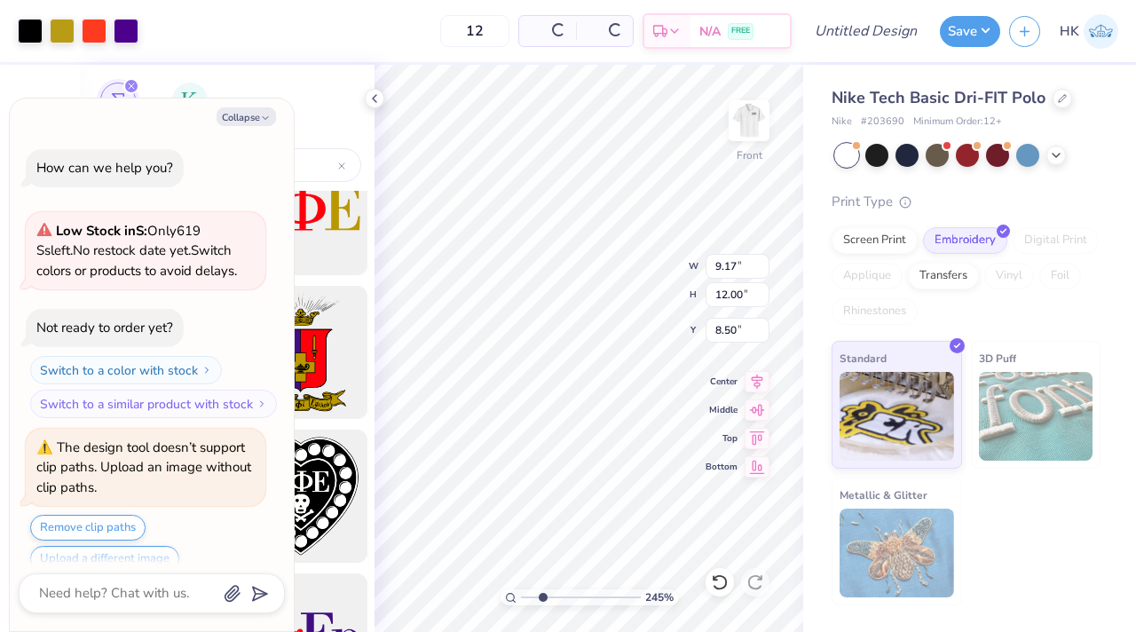
scroll to position [21, 0]
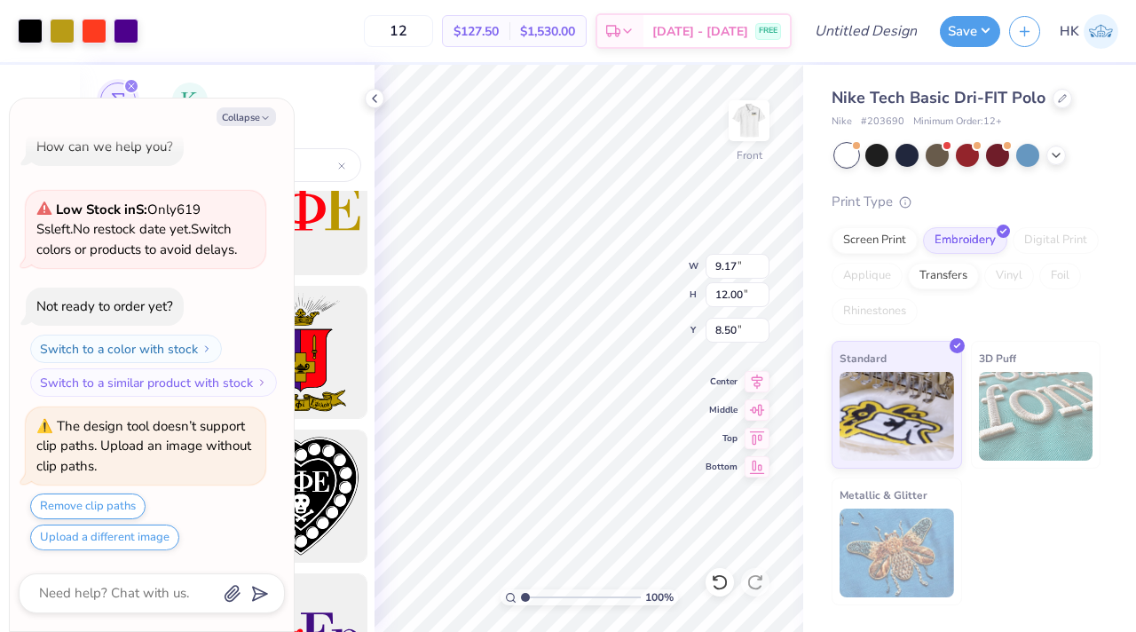
drag, startPoint x: 540, startPoint y: 599, endPoint x: 493, endPoint y: 599, distance: 46.1
type input "1"
click at [521, 599] on input "range" at bounding box center [581, 597] width 120 height 16
click at [370, 98] on icon at bounding box center [374, 98] width 14 height 14
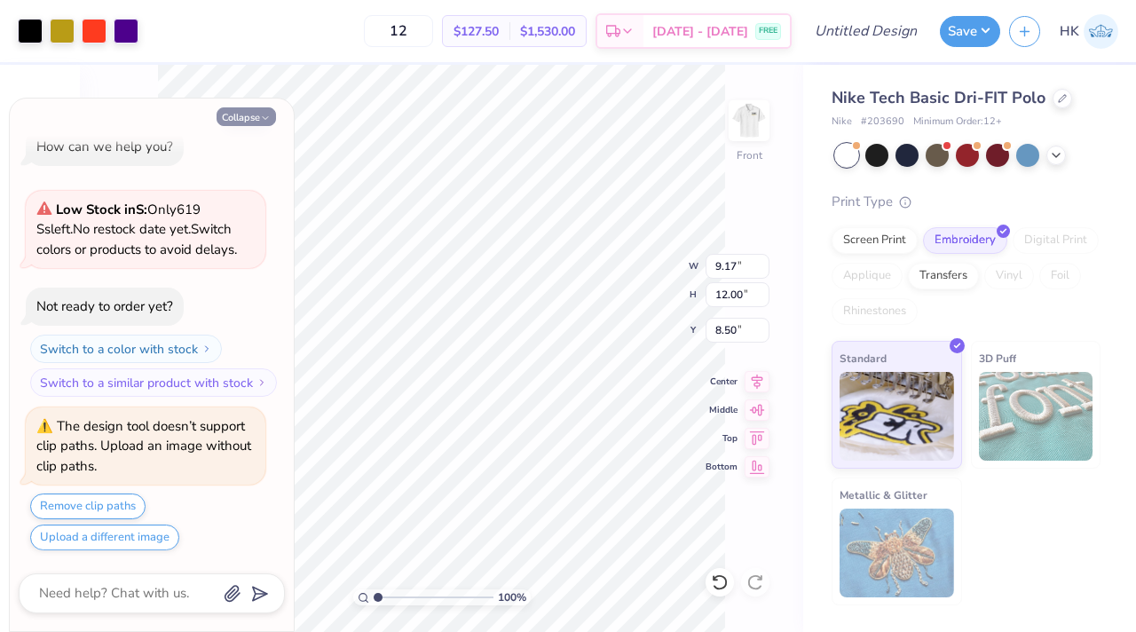
click at [240, 111] on button "Collapse" at bounding box center [246, 116] width 59 height 19
type textarea "x"
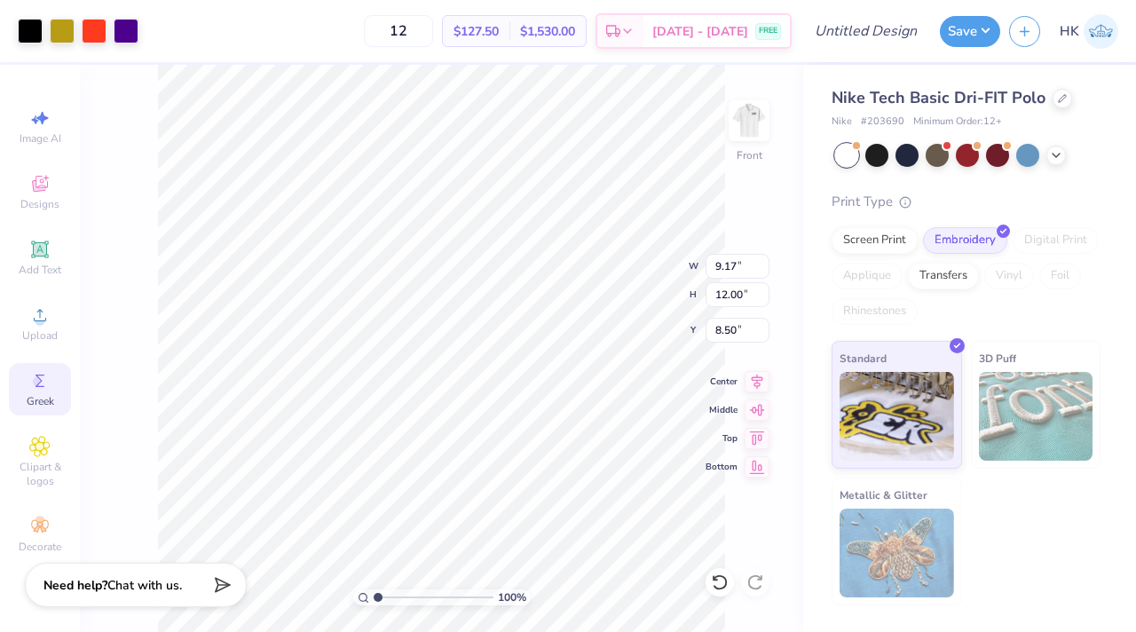
type input "2.50"
type input "3.28"
type input "0.50"
type input "3.56"
drag, startPoint x: 378, startPoint y: 590, endPoint x: 408, endPoint y: 593, distance: 30.3
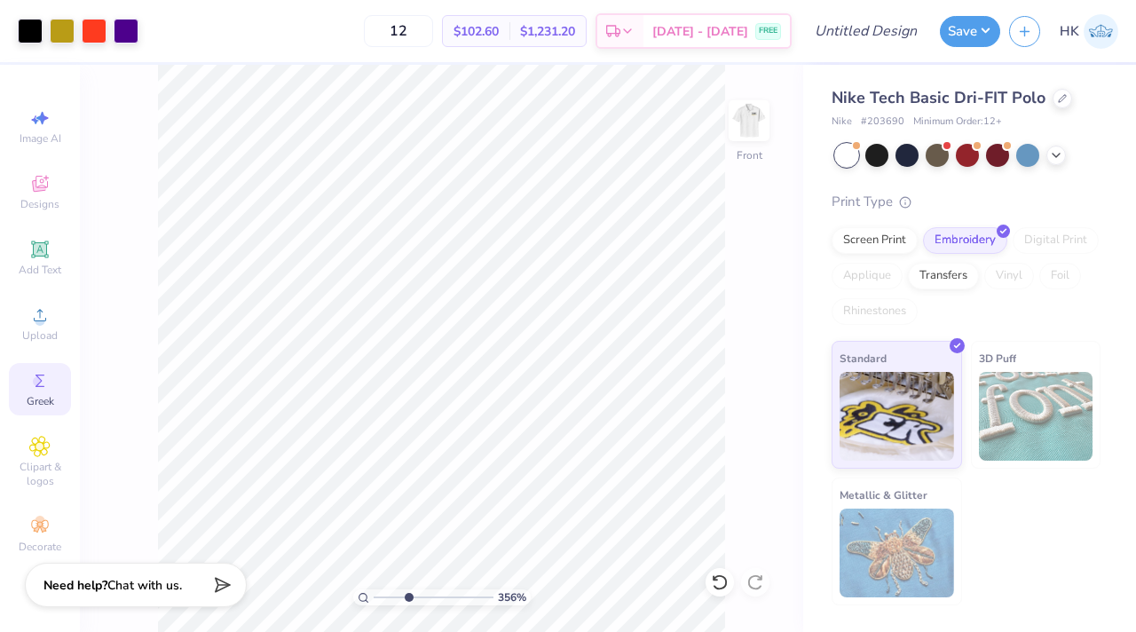
click at [408, 593] on input "range" at bounding box center [434, 597] width 120 height 16
type input "3.23"
type input "4.22"
drag, startPoint x: 407, startPoint y: 595, endPoint x: 354, endPoint y: 595, distance: 53.2
type input "1"
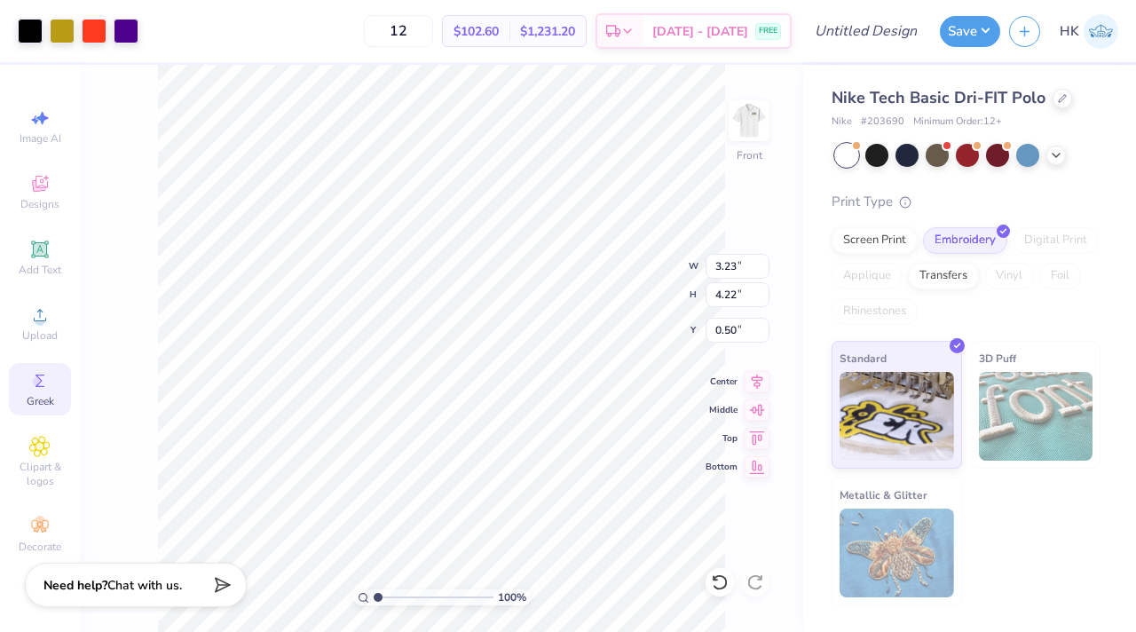
click at [374, 595] on input "range" at bounding box center [434, 597] width 120 height 16
type input "2.73"
type input "3.56"
click at [741, 129] on img at bounding box center [748, 120] width 71 height 71
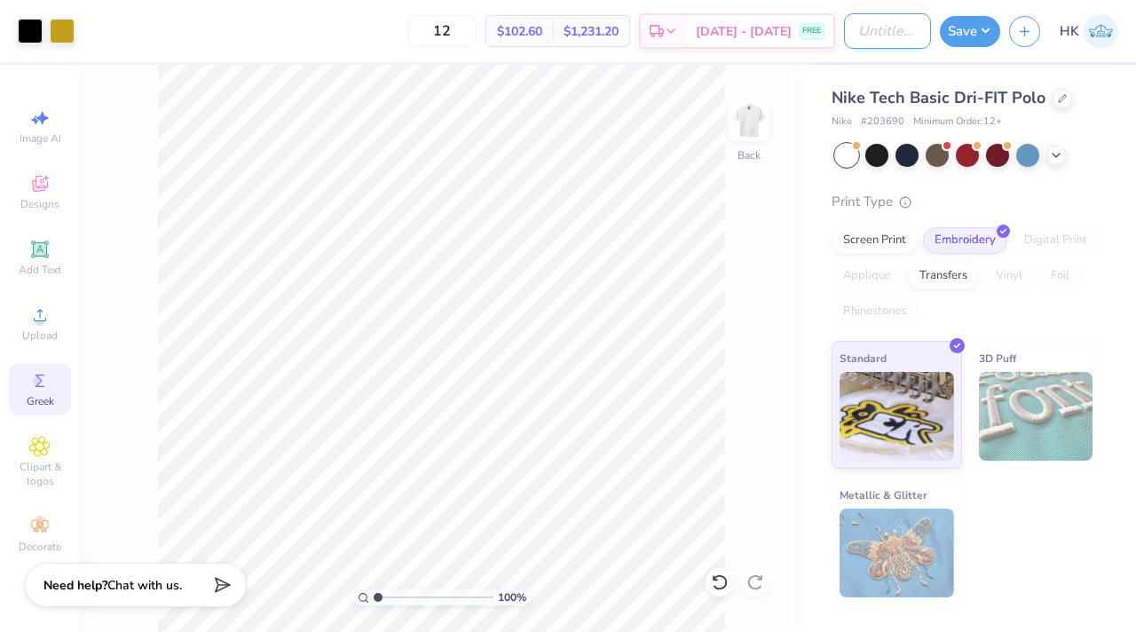
click at [885, 28] on input "Design Title" at bounding box center [887, 30] width 87 height 35
type input "Sig Ep Chapter Polos"
click at [961, 25] on button "Save" at bounding box center [970, 28] width 60 height 31
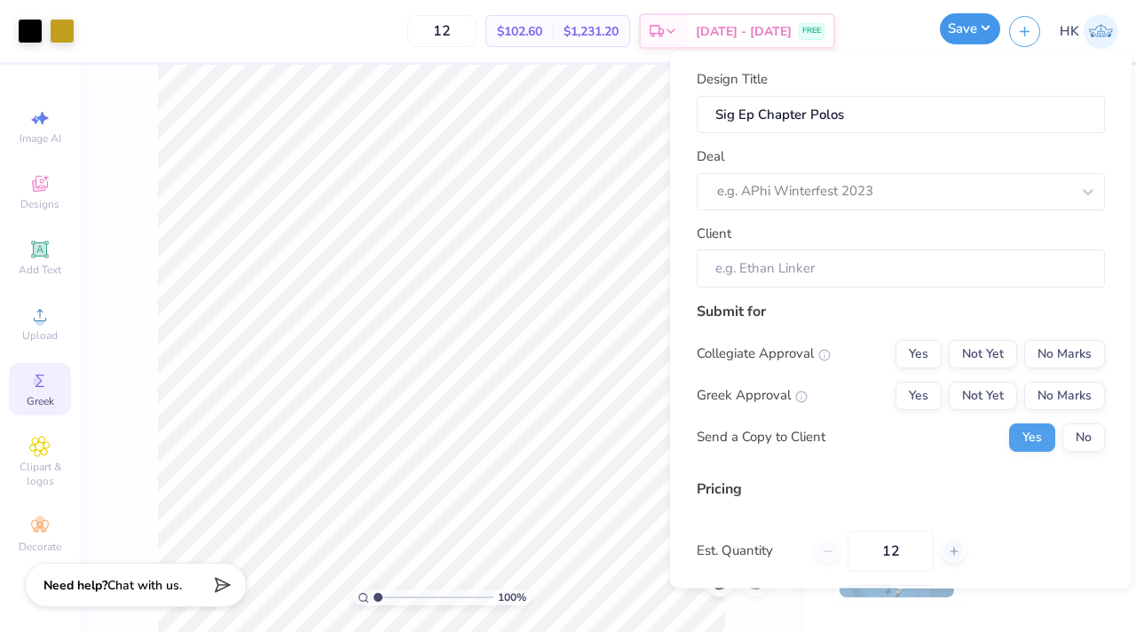
scroll to position [0, 0]
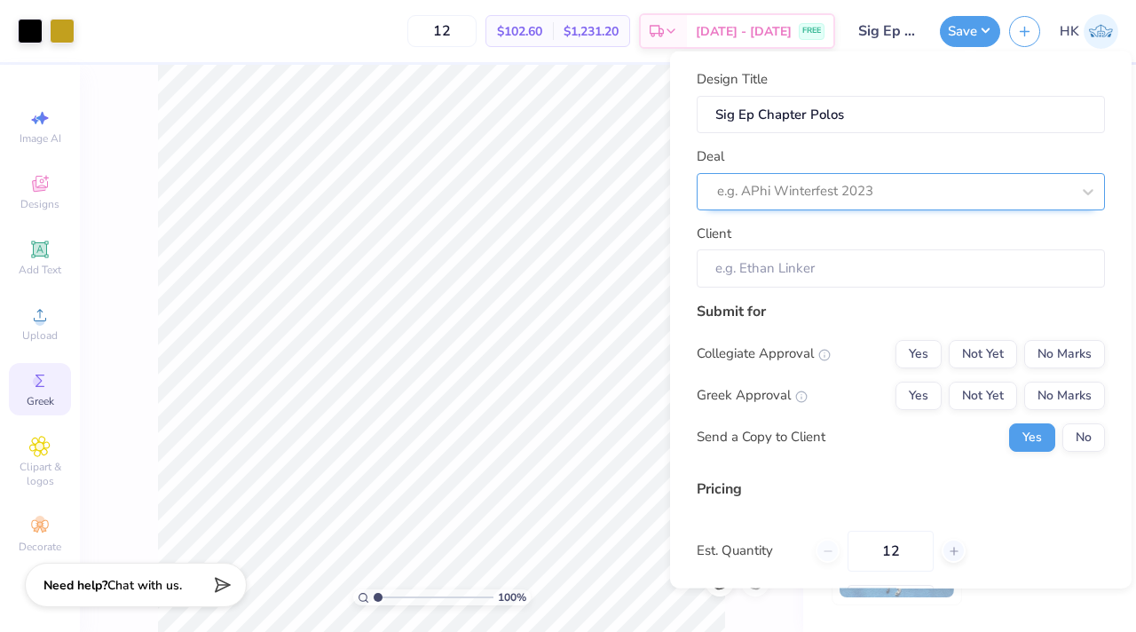
click at [840, 191] on div at bounding box center [893, 191] width 353 height 24
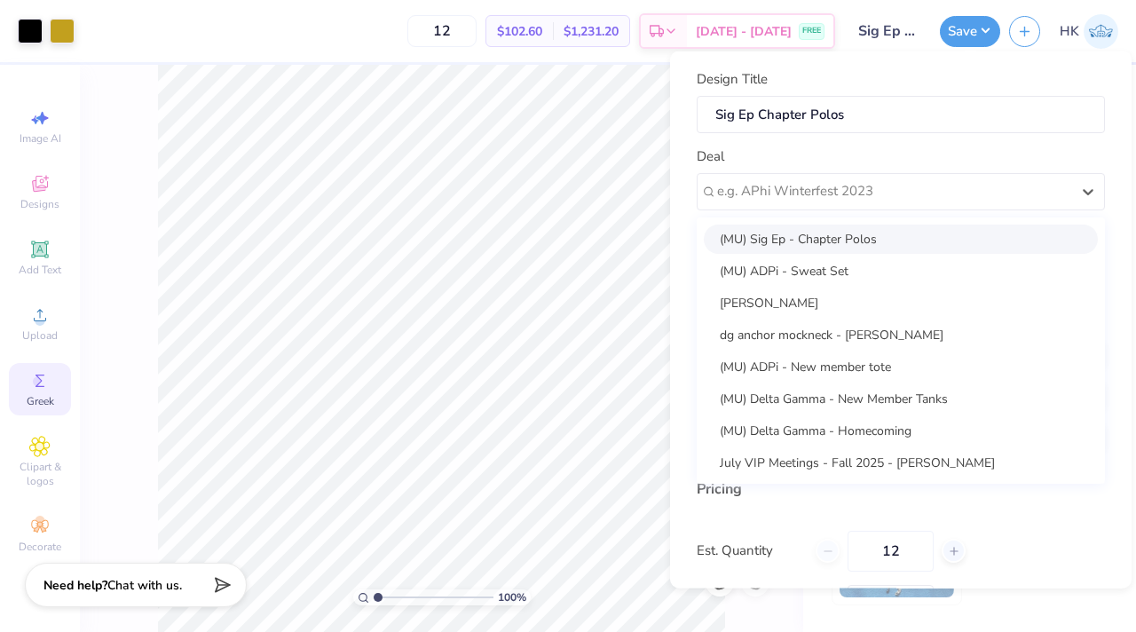
click at [808, 233] on div "(MU) Sig Ep - Chapter Polos" at bounding box center [901, 238] width 394 height 29
type input "[PERSON_NAME]"
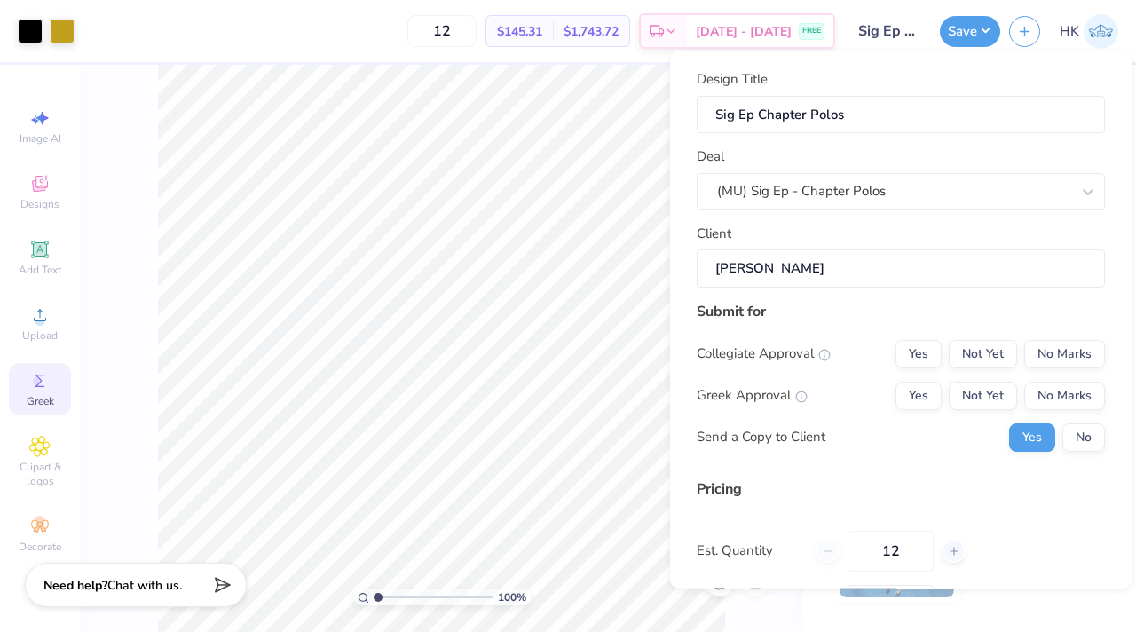
click at [791, 266] on input "[PERSON_NAME]" at bounding box center [901, 268] width 408 height 38
click at [1028, 347] on button "No Marks" at bounding box center [1064, 353] width 81 height 28
click at [930, 393] on button "Yes" at bounding box center [918, 395] width 46 height 28
type input "$119.85"
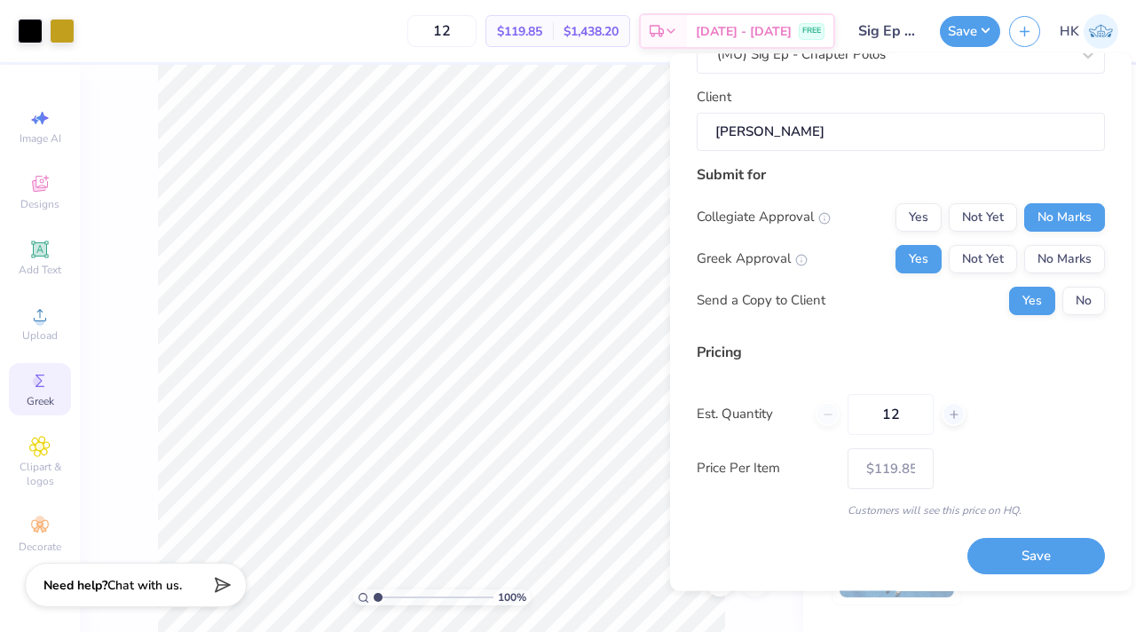
scroll to position [139, 0]
click at [1084, 310] on button "No" at bounding box center [1083, 300] width 43 height 28
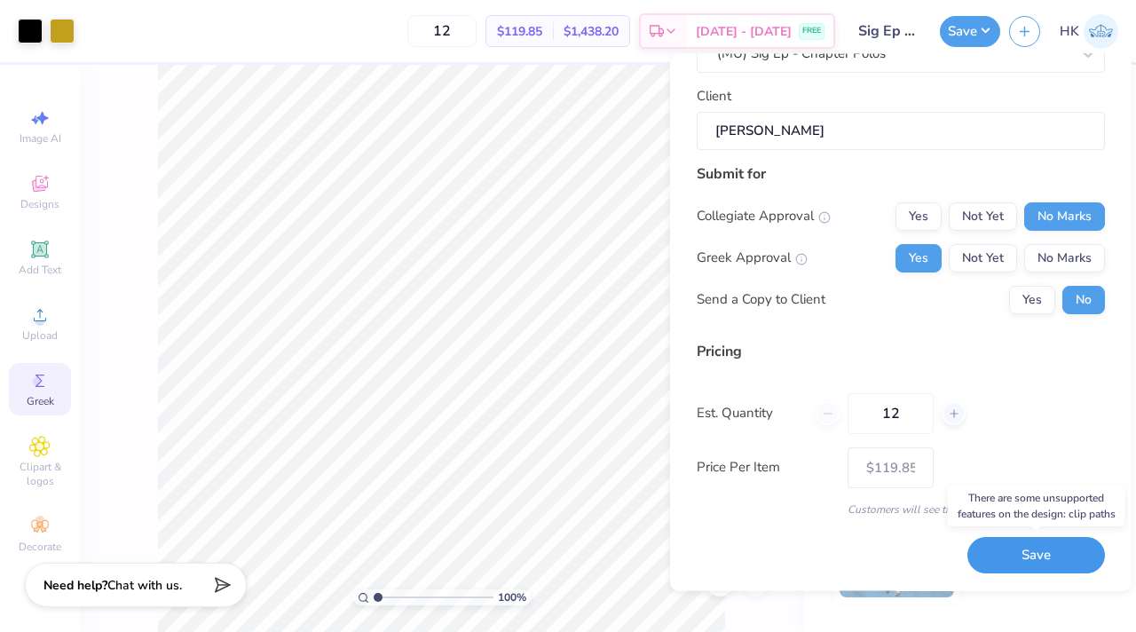
click at [1019, 551] on button "Save" at bounding box center [1036, 556] width 138 height 36
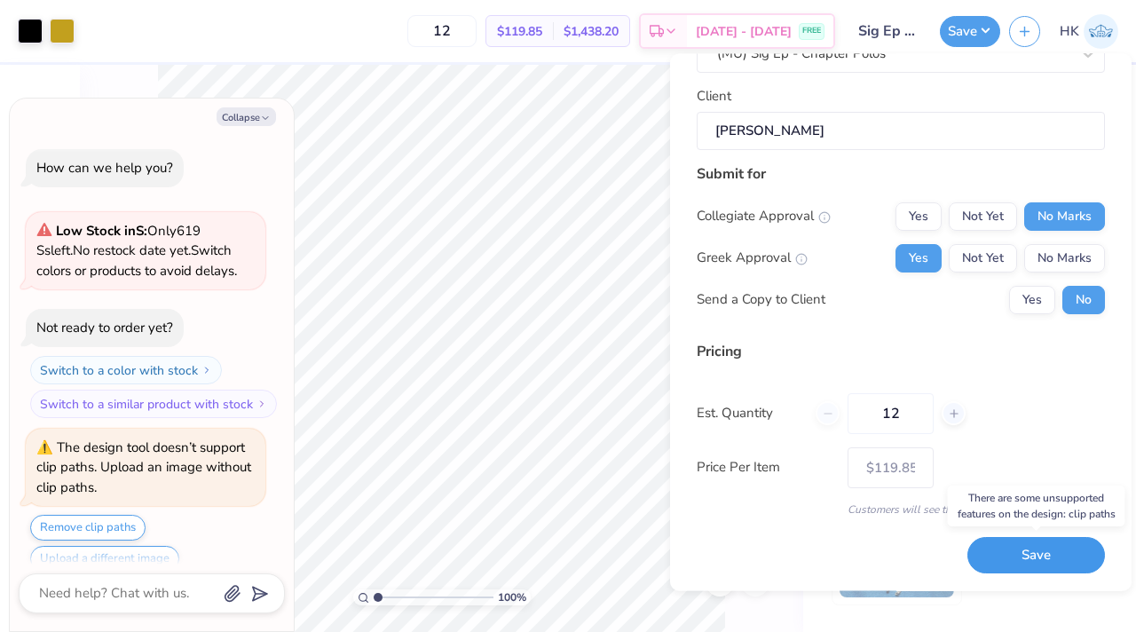
scroll to position [175, 0]
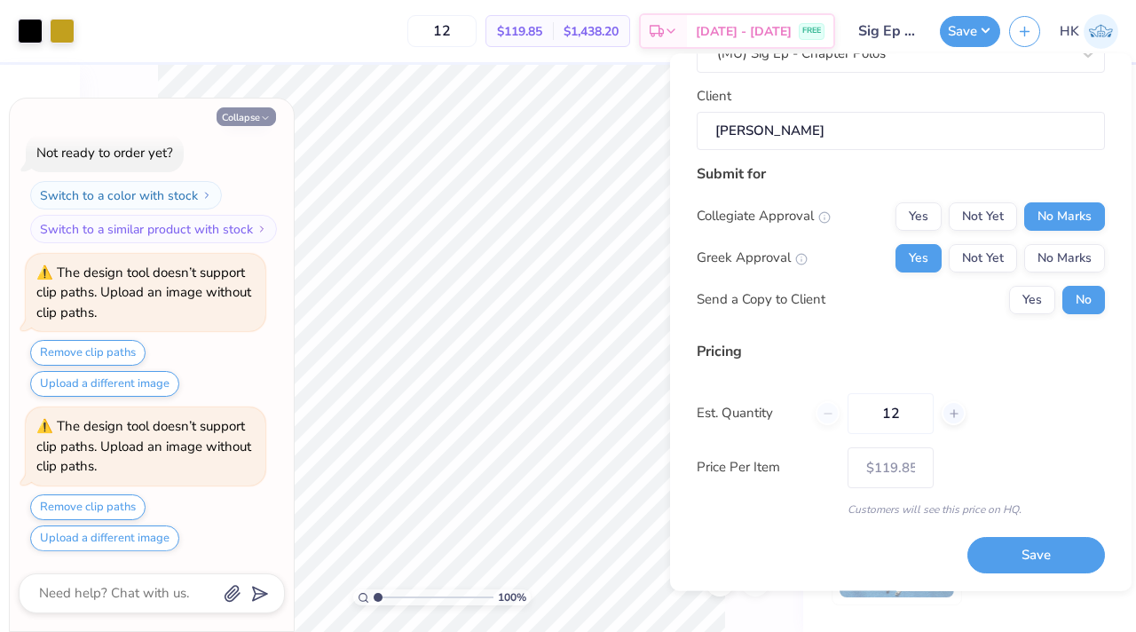
click at [264, 118] on polyline "button" at bounding box center [265, 118] width 5 height 3
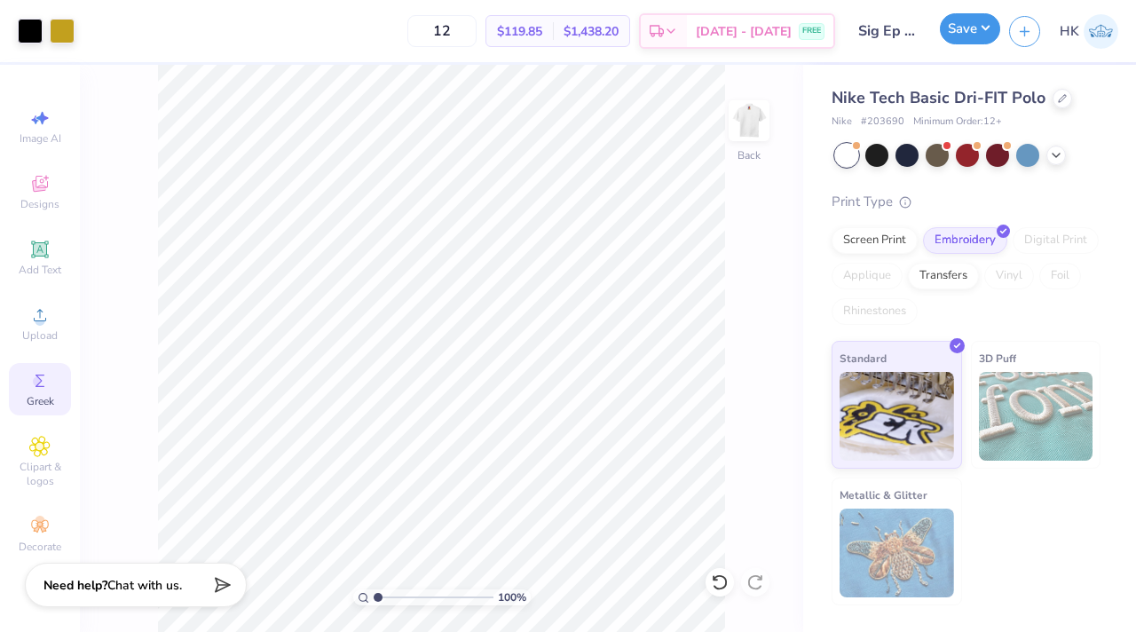
click at [965, 41] on button "Save" at bounding box center [970, 28] width 60 height 31
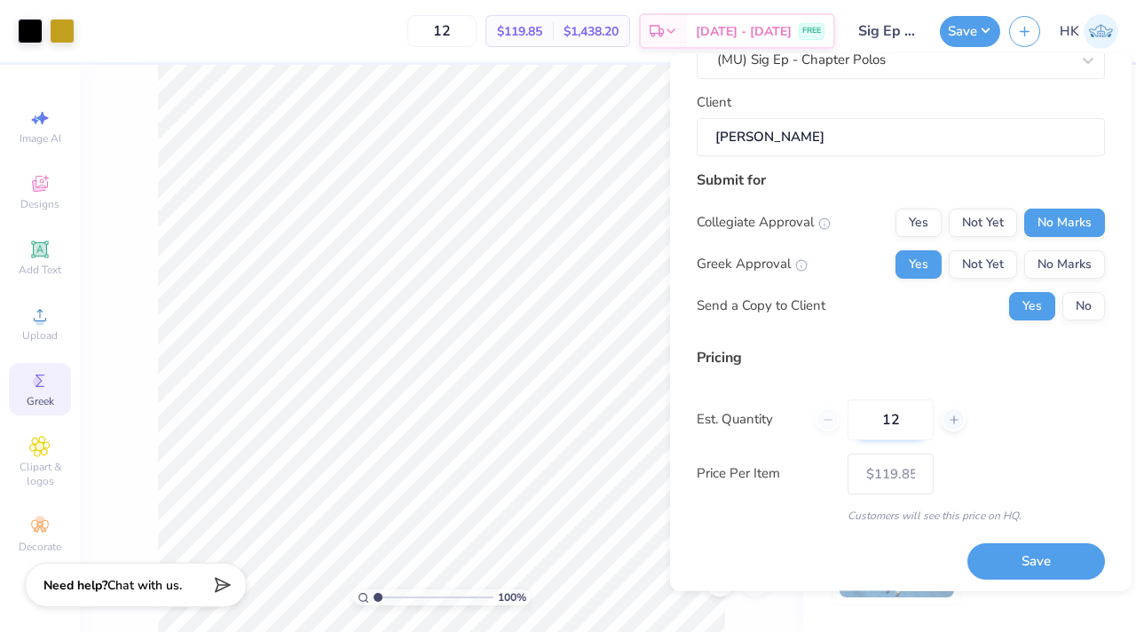
scroll to position [139, 0]
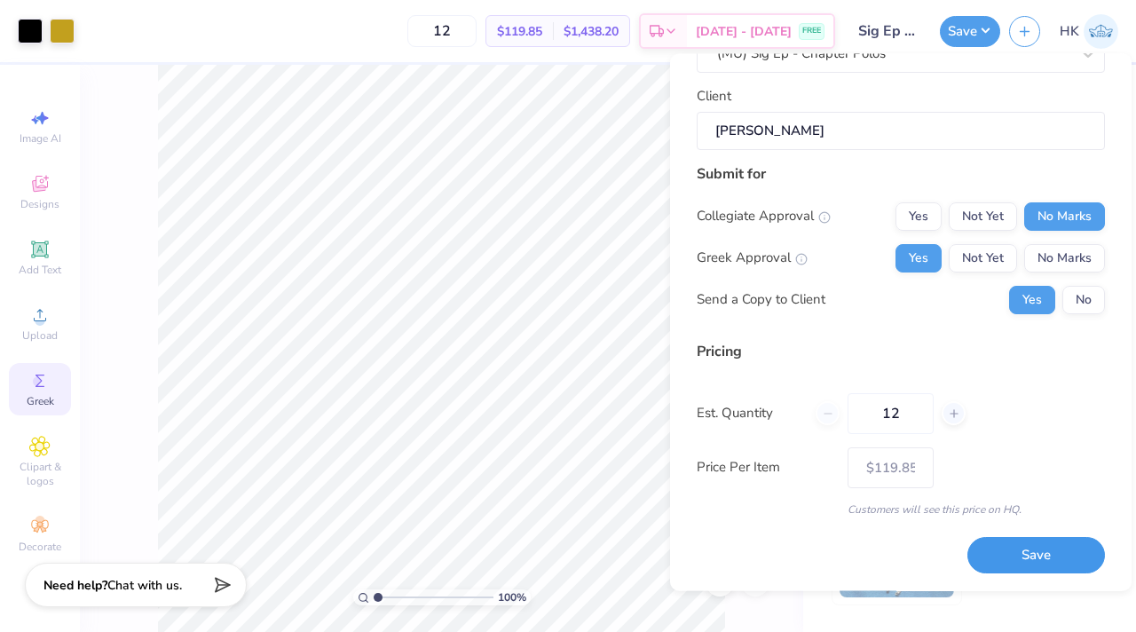
click at [1008, 559] on button "Save" at bounding box center [1036, 556] width 138 height 36
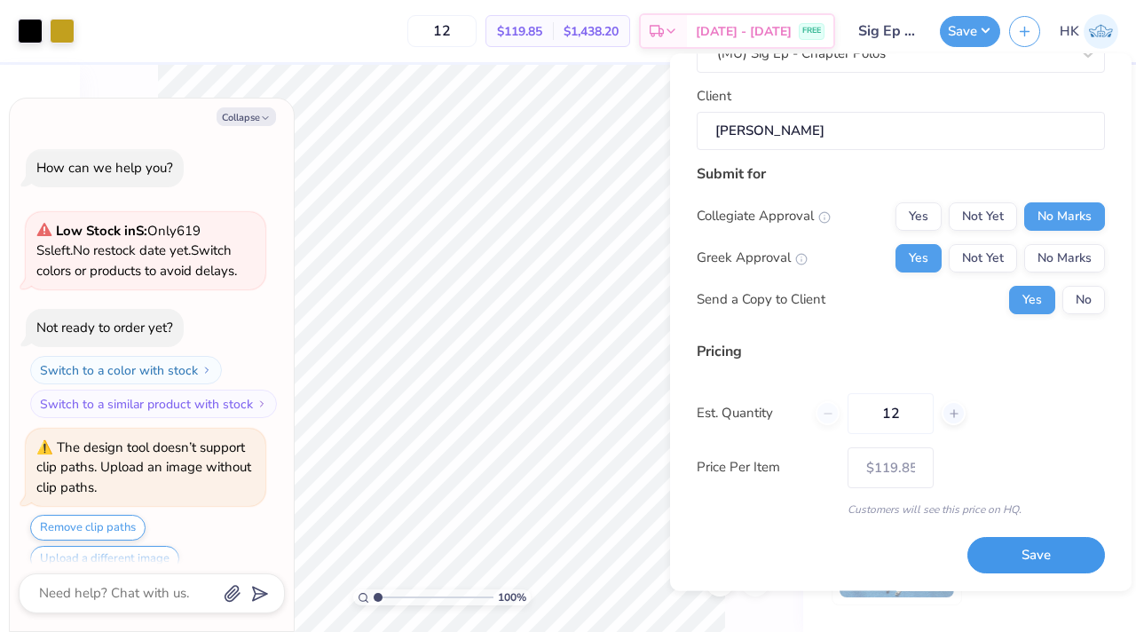
scroll to position [329, 0]
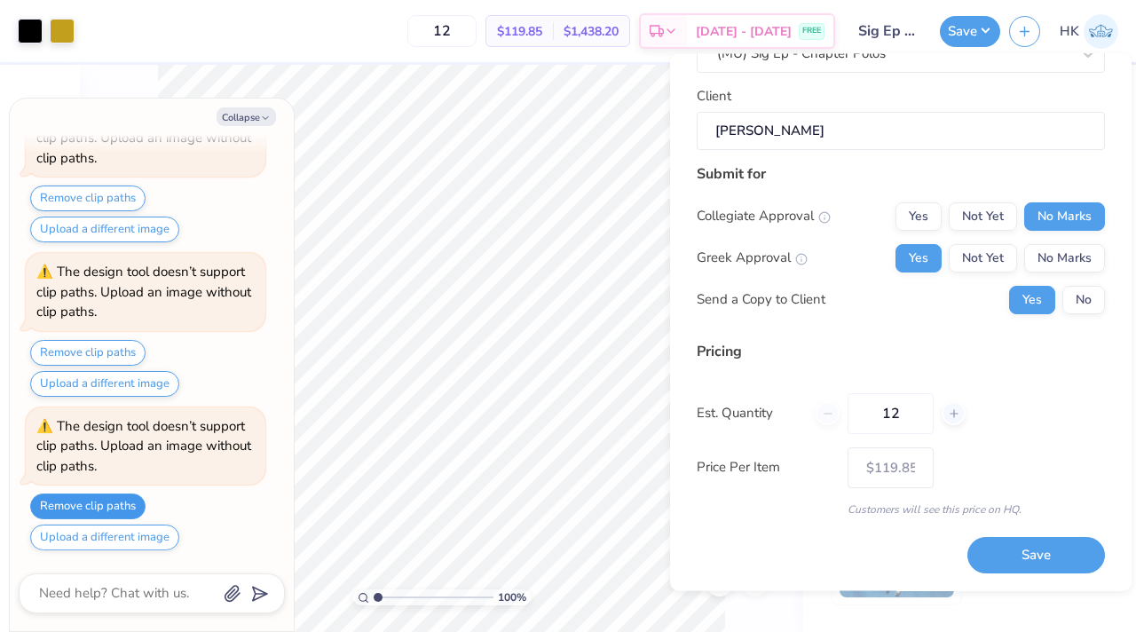
click at [95, 507] on button "Remove clip paths" at bounding box center [87, 506] width 115 height 26
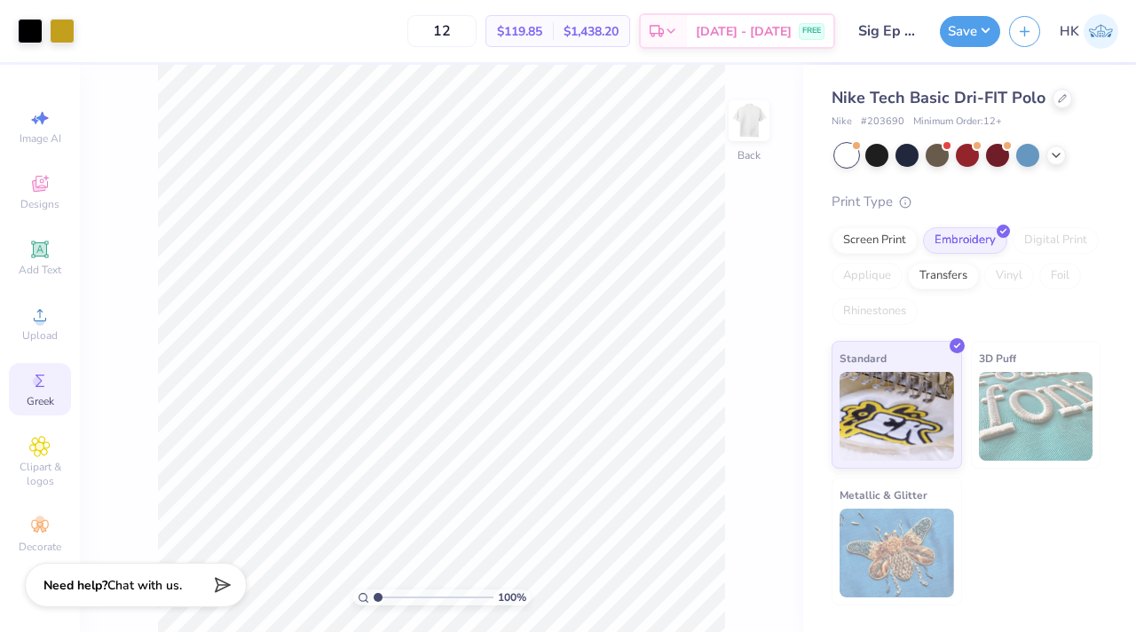
type textarea "x"
click at [774, 116] on img at bounding box center [748, 120] width 71 height 71
click at [972, 35] on button "Save" at bounding box center [970, 28] width 60 height 31
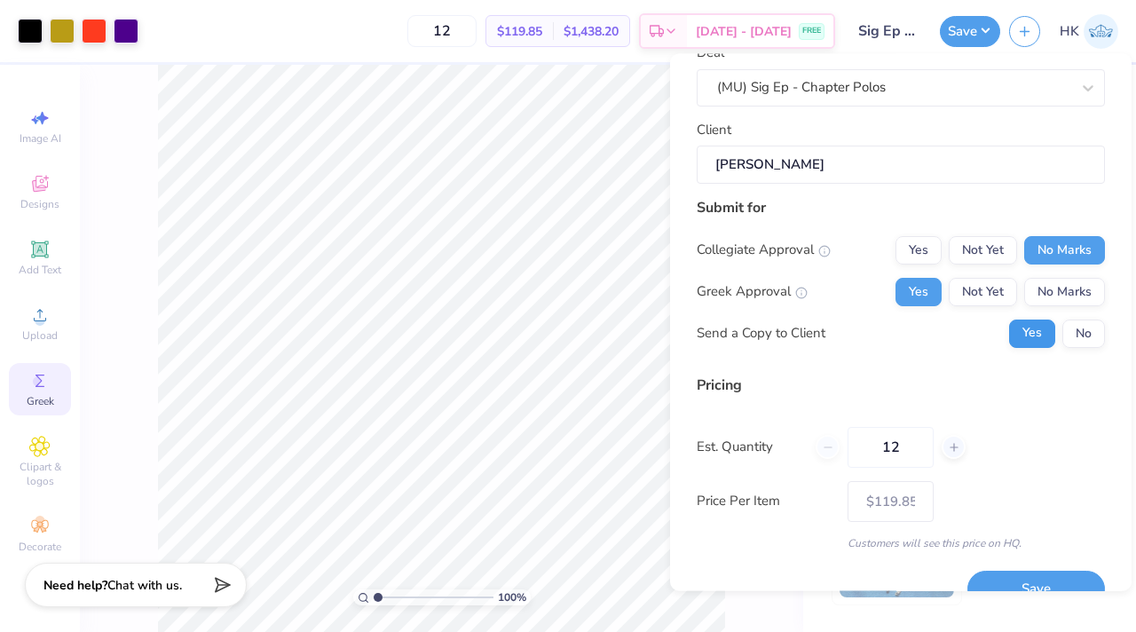
scroll to position [139, 0]
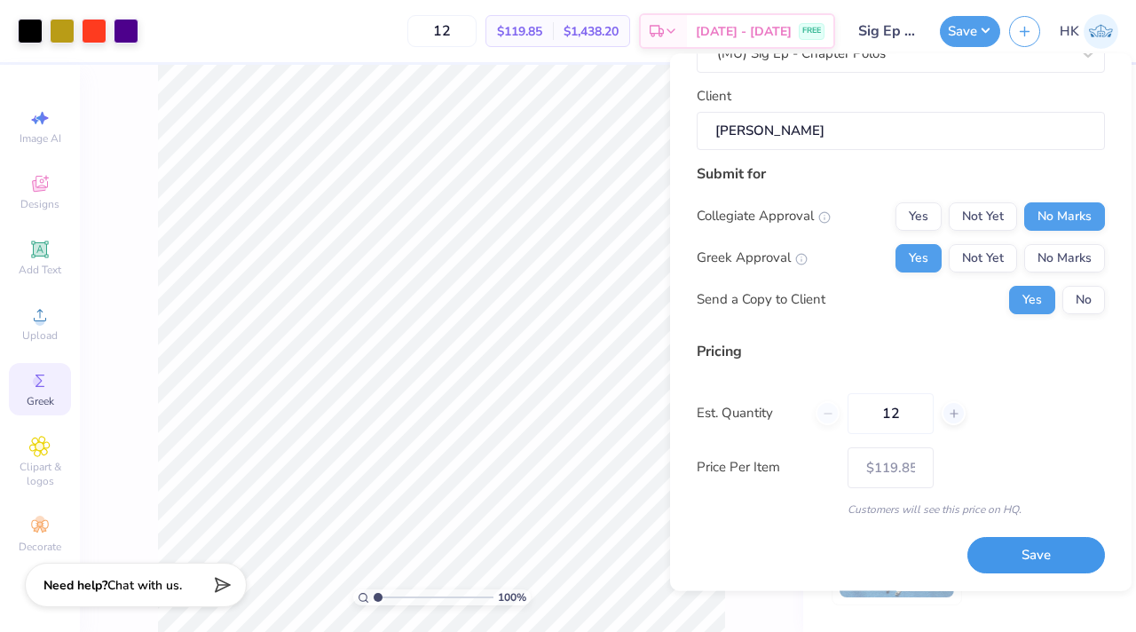
click at [997, 543] on button "Save" at bounding box center [1036, 556] width 138 height 36
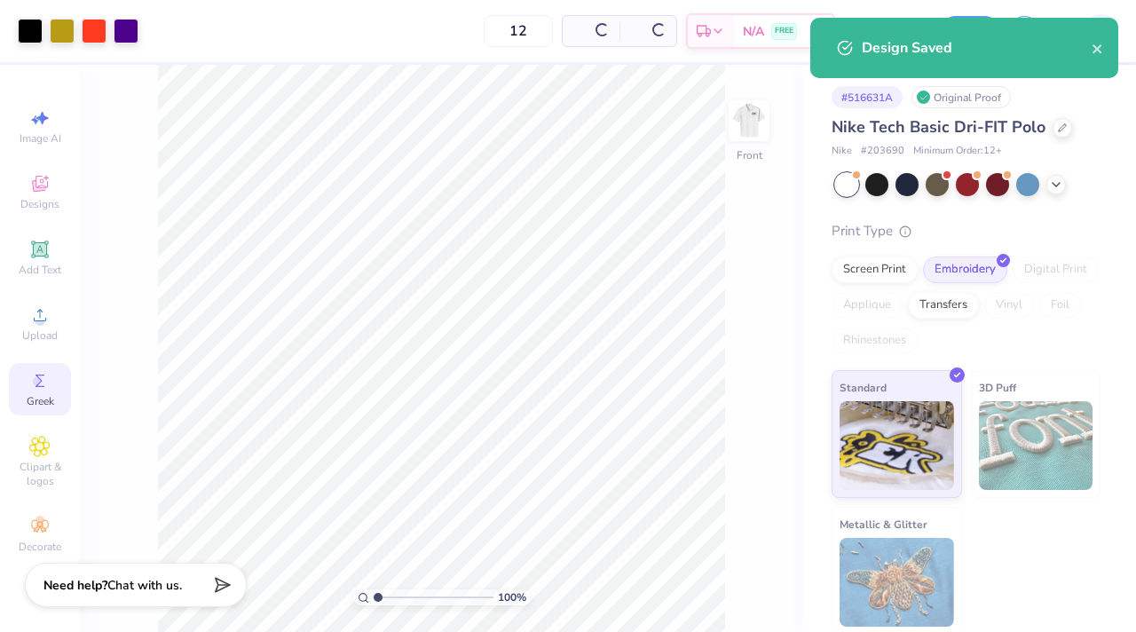
type input "$119.85"
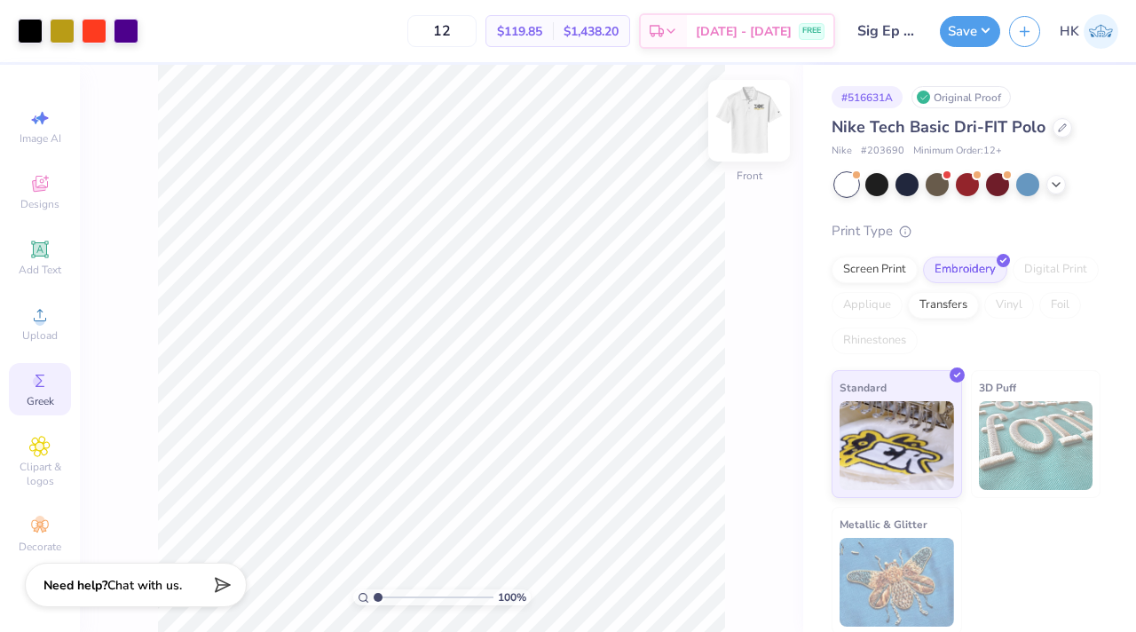
click at [733, 130] on img at bounding box center [748, 120] width 71 height 71
click at [733, 130] on img at bounding box center [748, 120] width 35 height 35
click at [753, 128] on img at bounding box center [748, 120] width 71 height 71
drag, startPoint x: 373, startPoint y: 601, endPoint x: 399, endPoint y: 603, distance: 26.7
click at [399, 603] on input "range" at bounding box center [434, 597] width 120 height 16
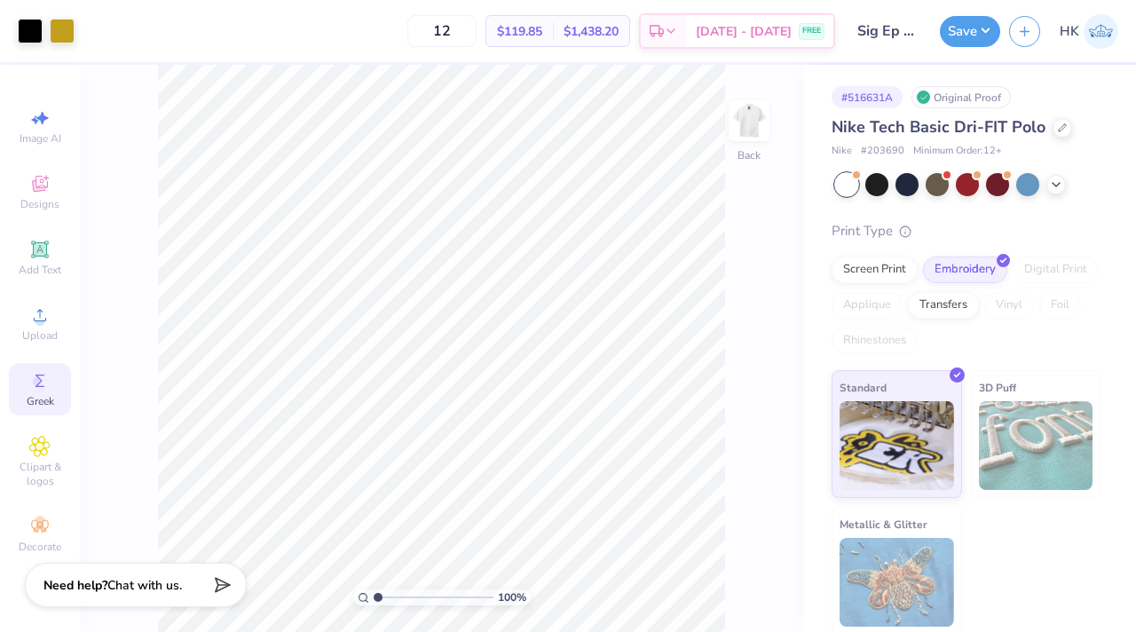
drag, startPoint x: 400, startPoint y: 591, endPoint x: 355, endPoint y: 592, distance: 45.3
type input "1"
click at [374, 592] on input "range" at bounding box center [434, 597] width 120 height 16
click at [747, 136] on img at bounding box center [748, 120] width 71 height 71
